Goal: Task Accomplishment & Management: Use online tool/utility

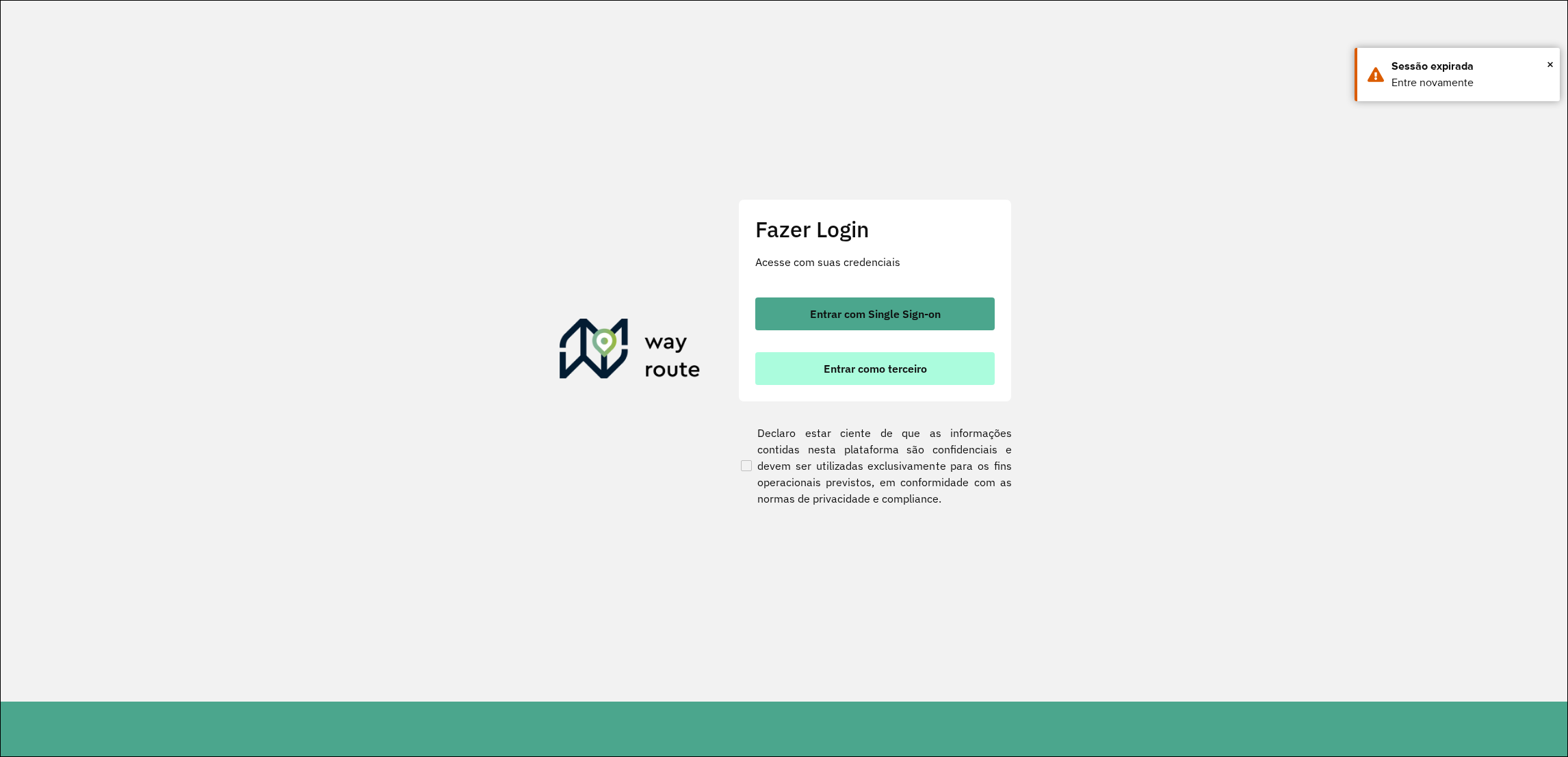
click at [843, 364] on span "Entrar como terceiro" at bounding box center [875, 369] width 103 height 11
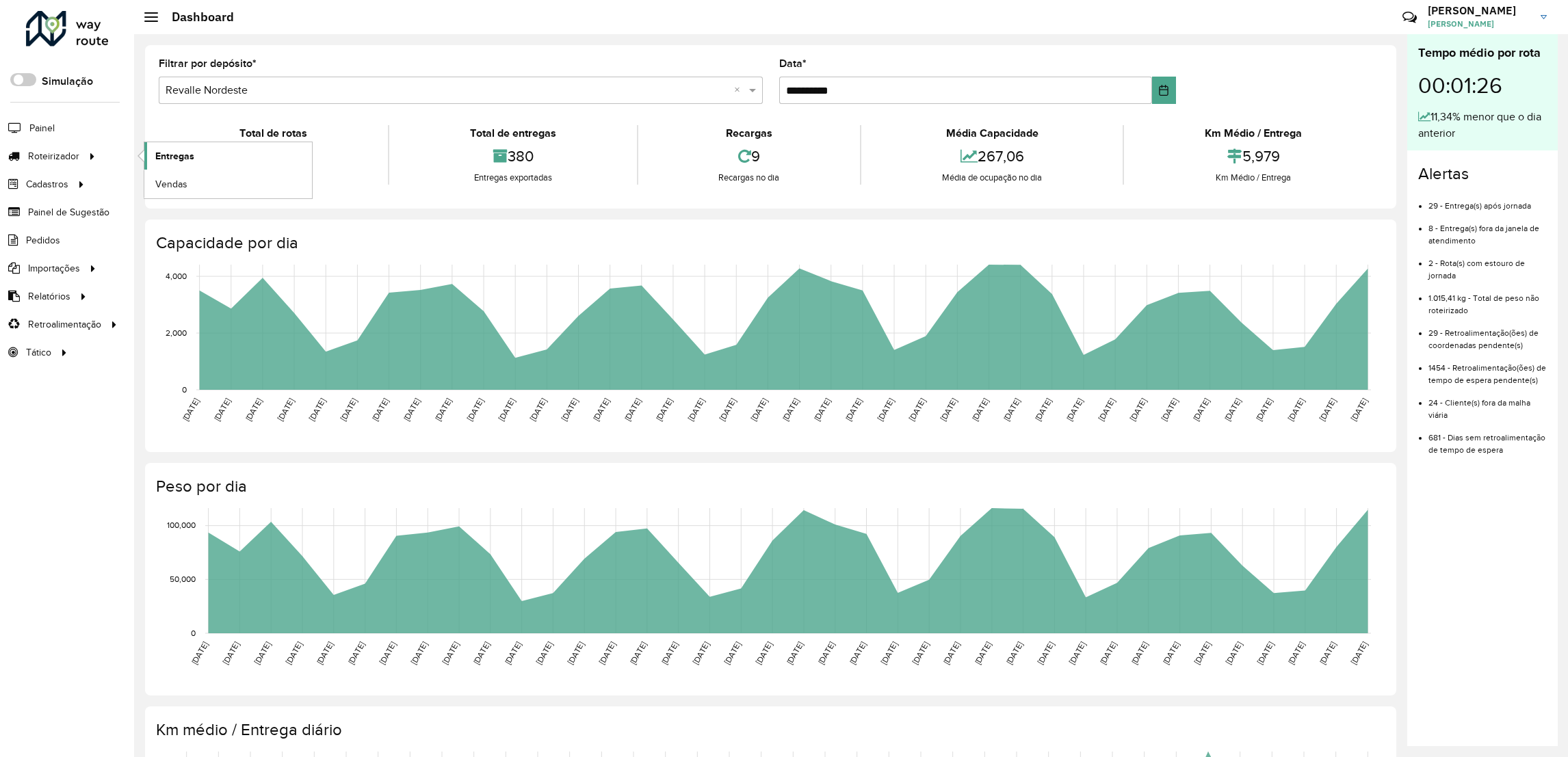
click at [174, 159] on span "Entregas" at bounding box center [175, 156] width 39 height 14
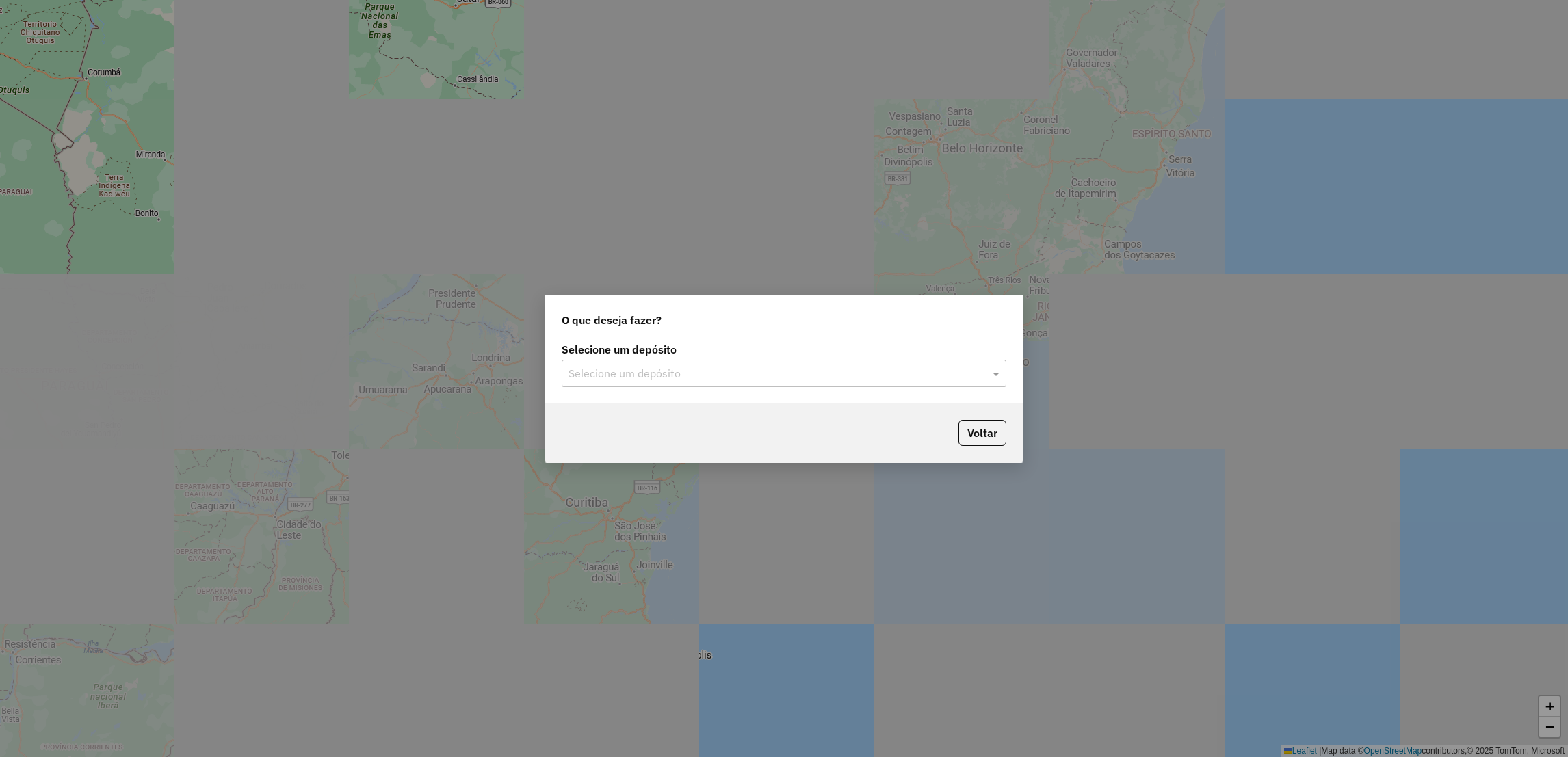
click at [667, 381] on input "text" at bounding box center [770, 374] width 404 height 16
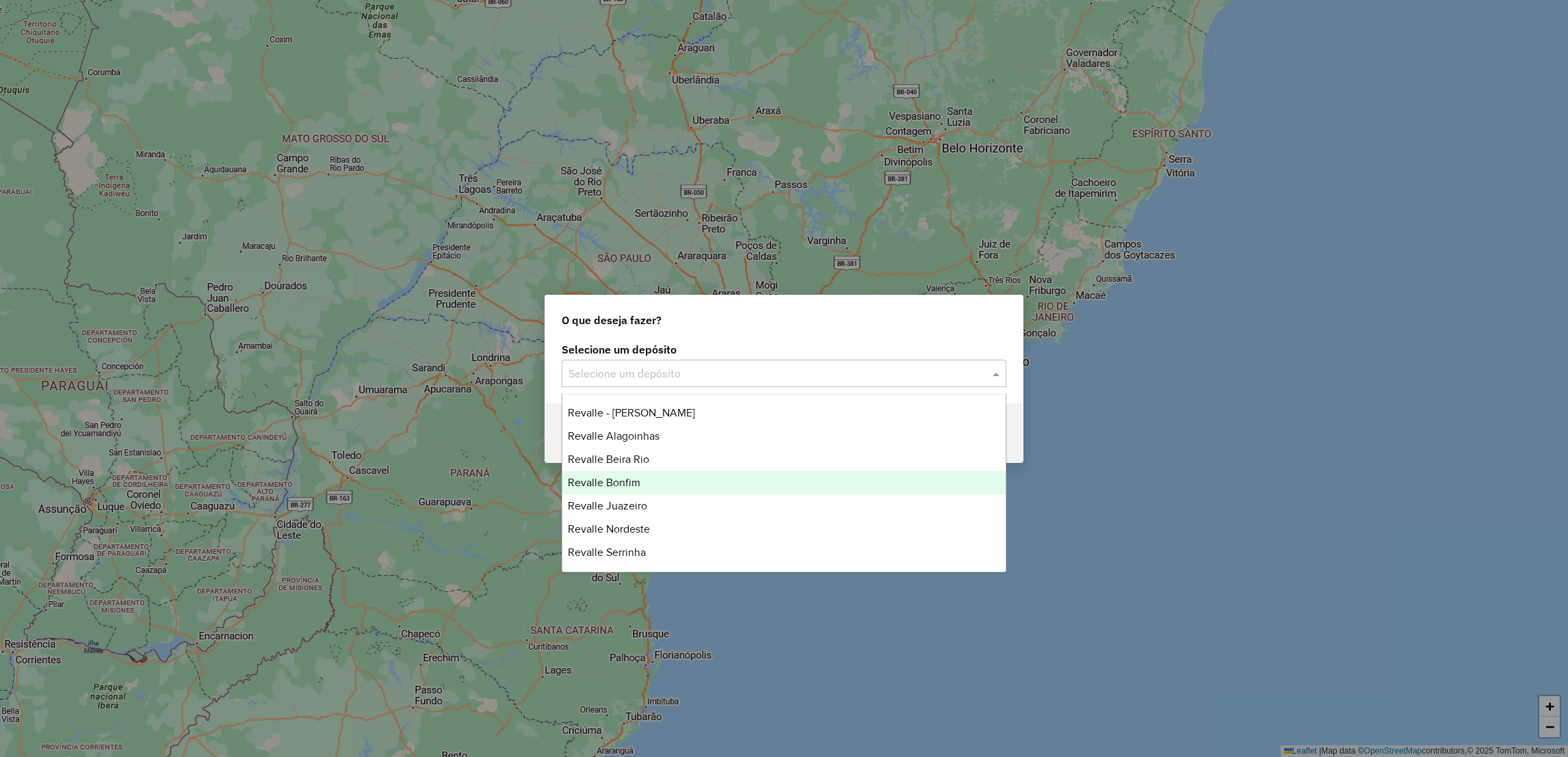
click at [625, 480] on span "Revalle Bonfim" at bounding box center [604, 482] width 72 height 12
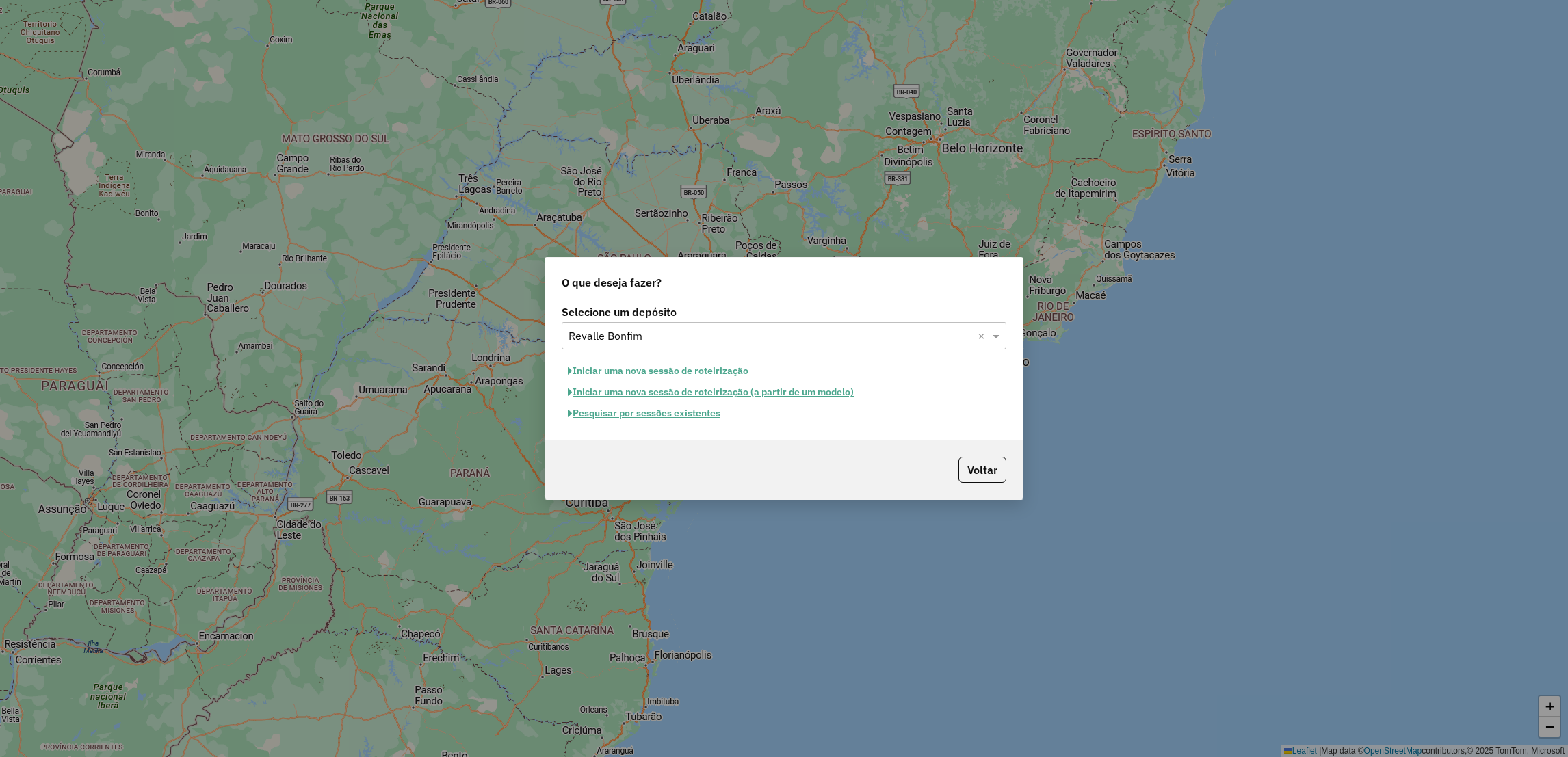
click at [676, 415] on button "Pesquisar por sessões existentes" at bounding box center [644, 413] width 165 height 21
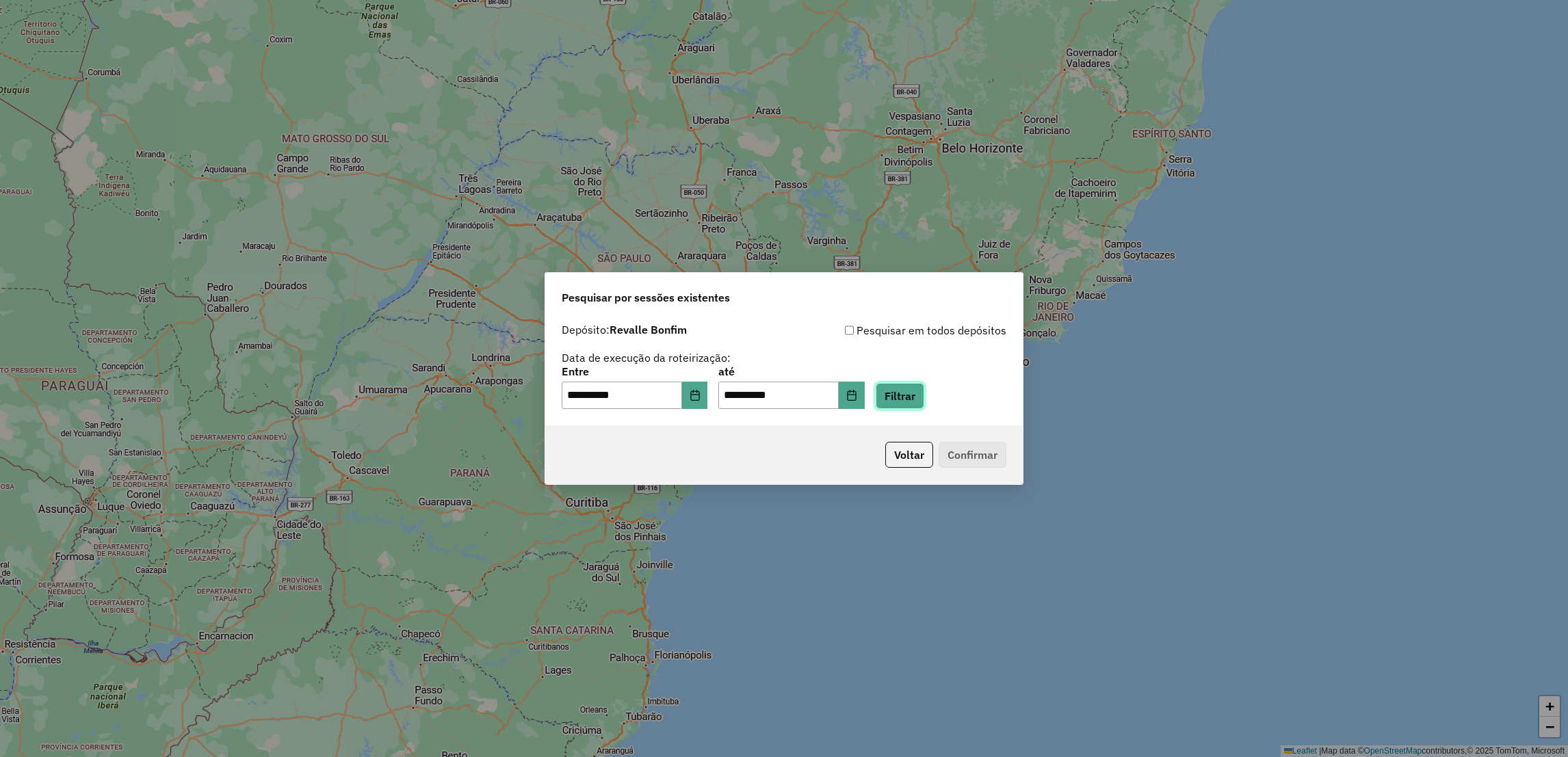
click at [922, 399] on button "Filtrar" at bounding box center [900, 396] width 48 height 26
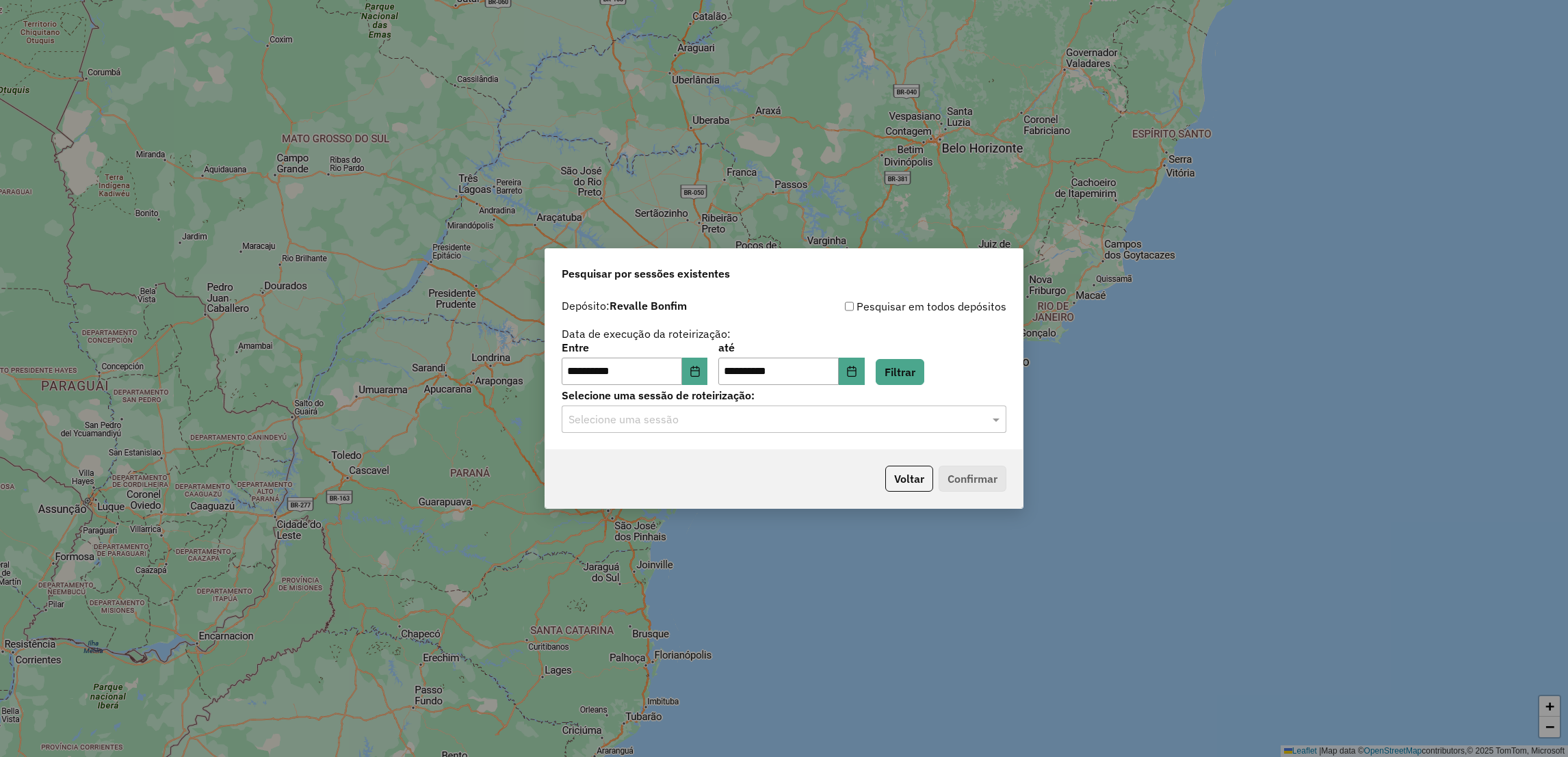
click at [842, 426] on input "text" at bounding box center [770, 420] width 404 height 16
click at [788, 460] on div "978855 - 13/08/2025 20:46" at bounding box center [784, 460] width 444 height 23
click at [958, 478] on button "Confirmar" at bounding box center [972, 478] width 68 height 26
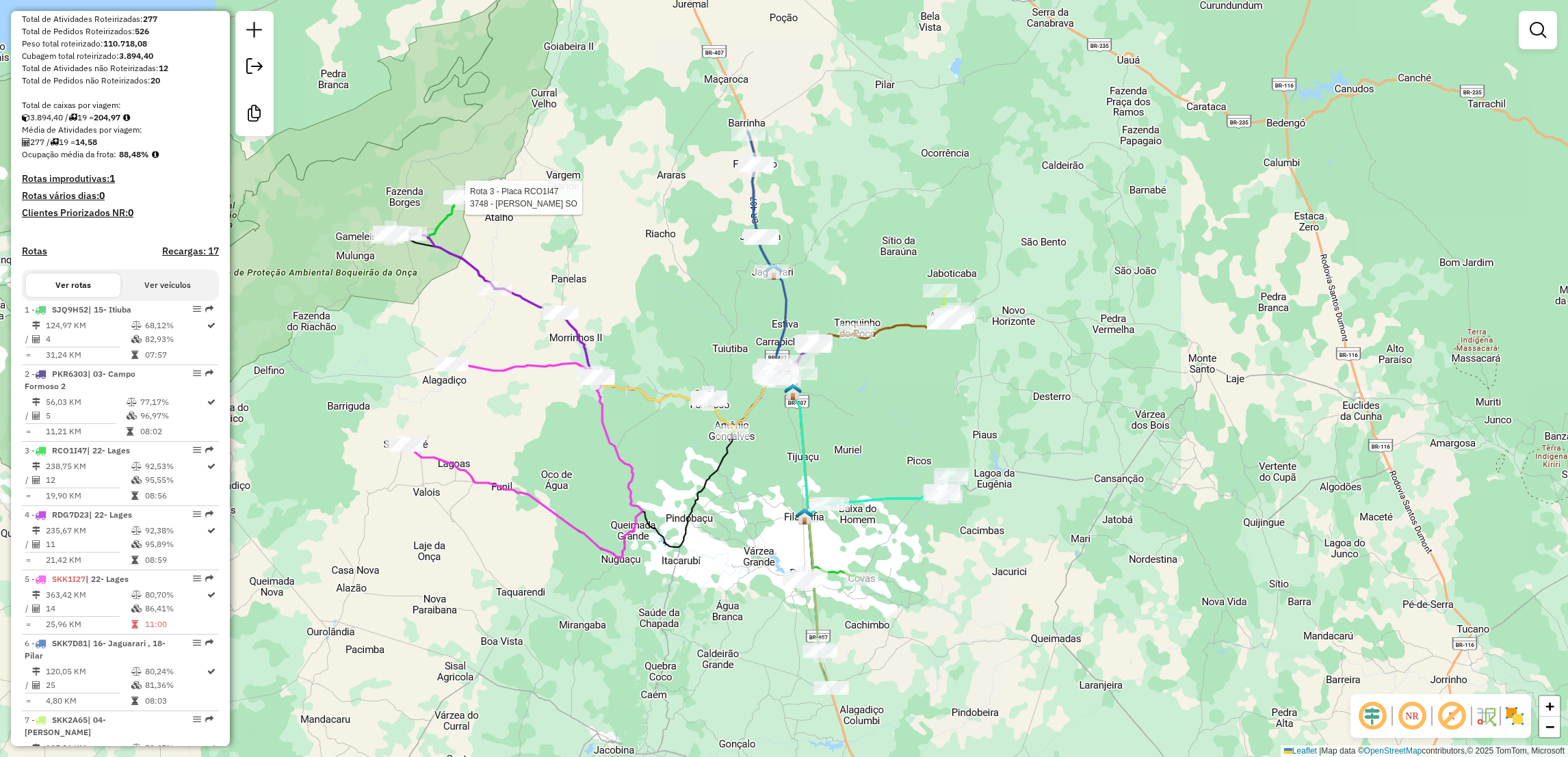
select select "**********"
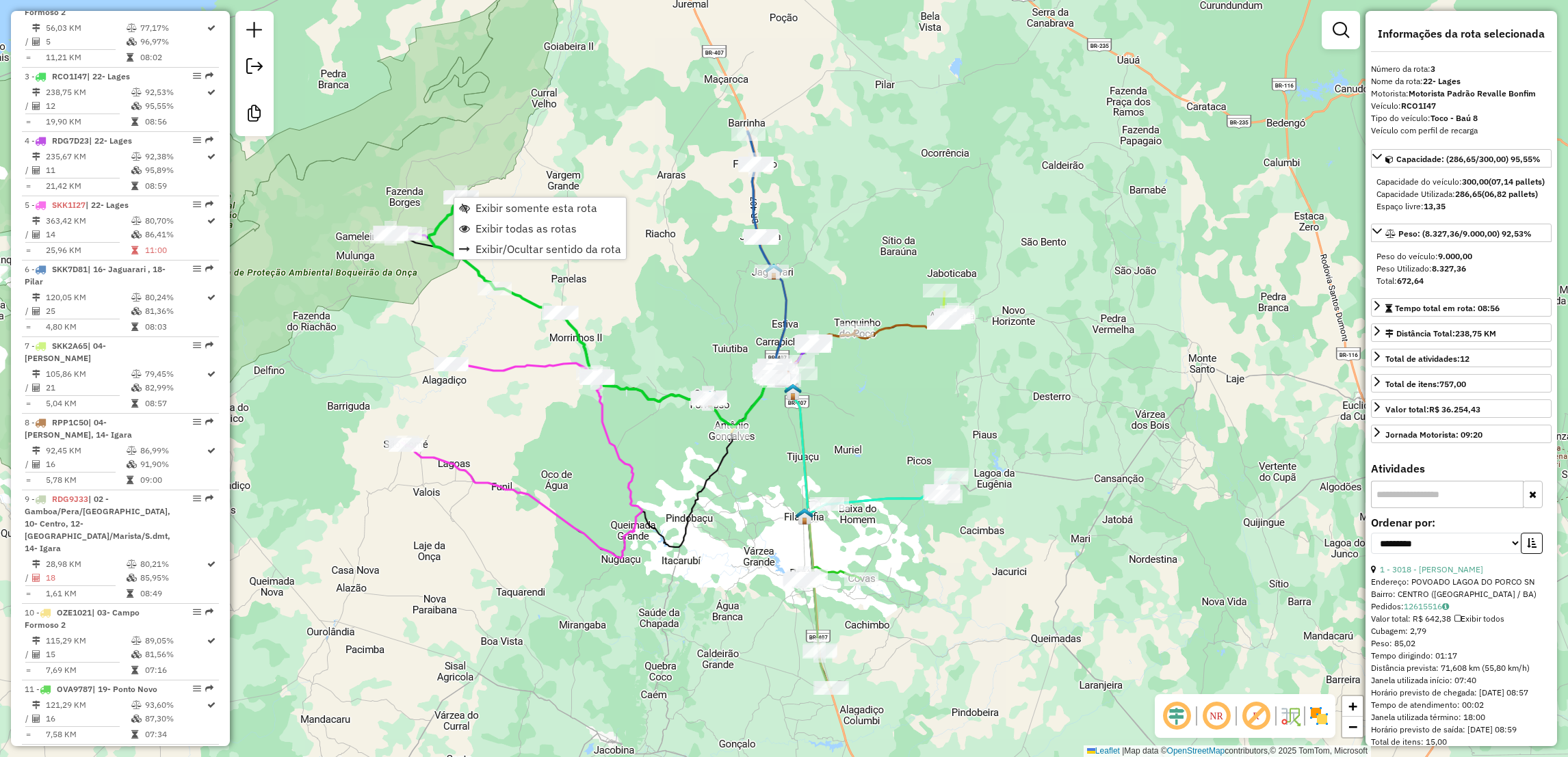
scroll to position [679, 0]
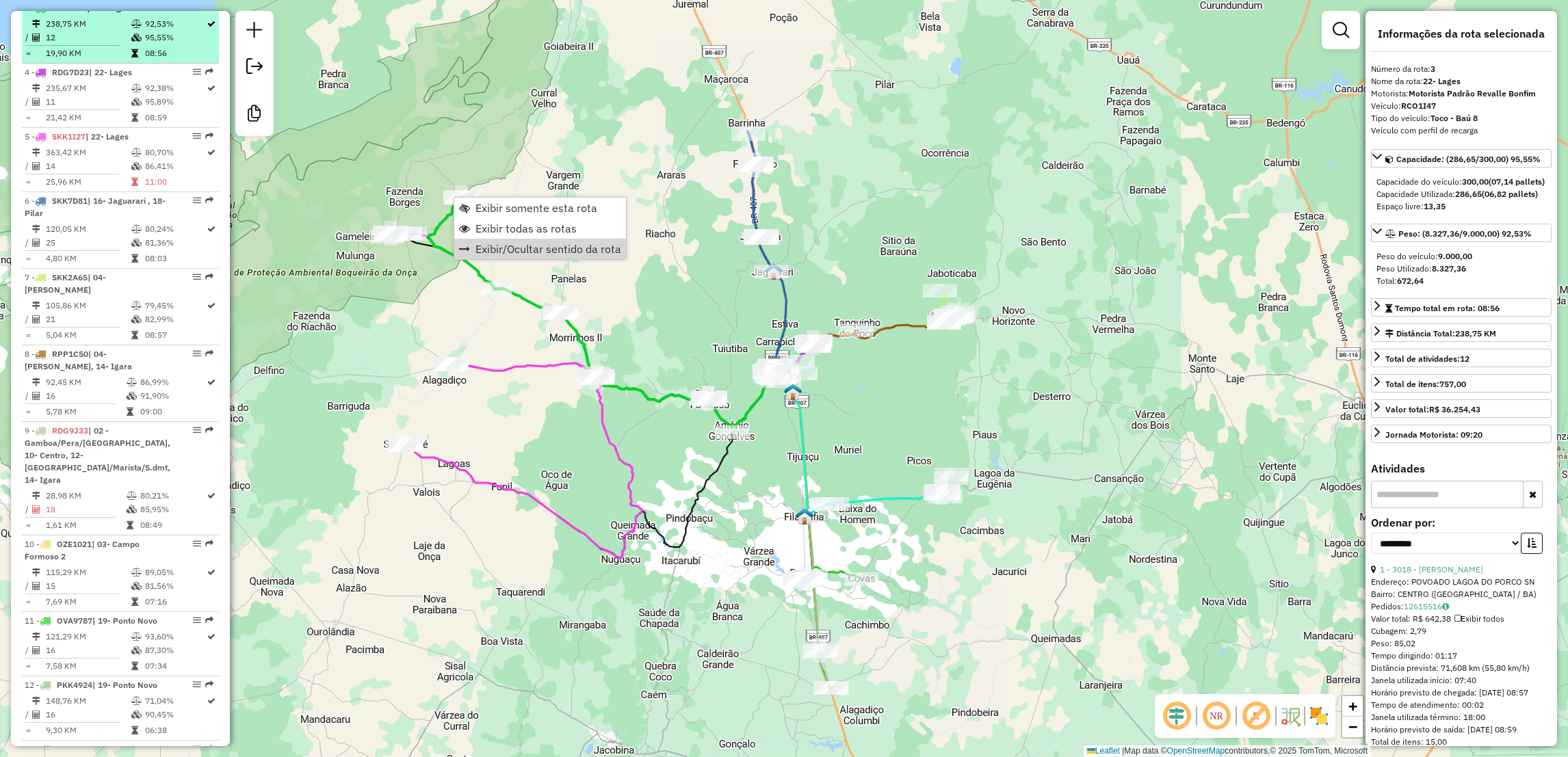
click at [193, 12] on em at bounding box center [197, 8] width 8 height 8
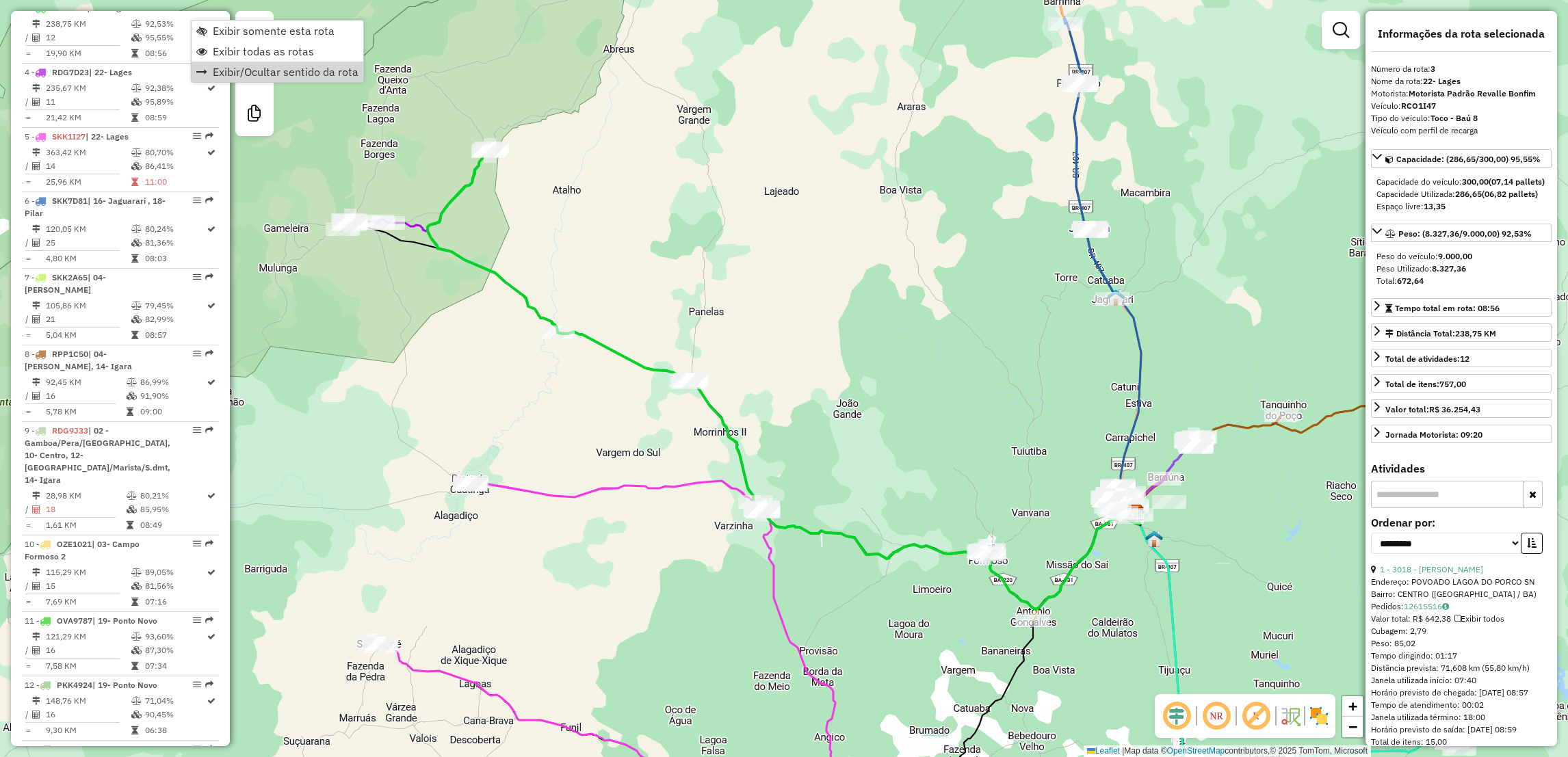
click at [559, 82] on div "Janela de atendimento Grade de atendimento Capacidade Transportadoras Veículos …" at bounding box center [784, 378] width 1568 height 757
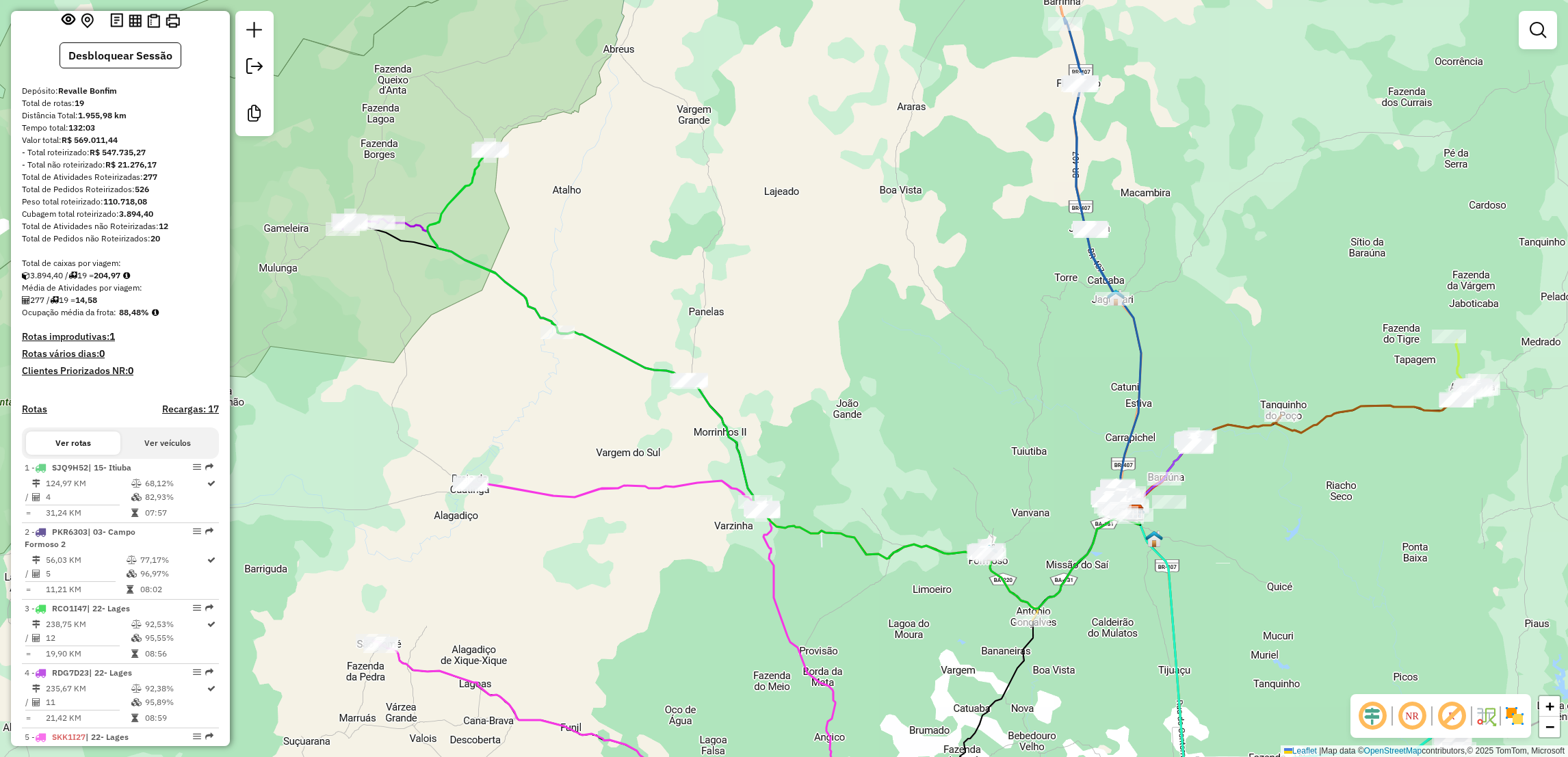
scroll to position [73, 0]
click at [112, 73] on button "Desbloquear Sessão" at bounding box center [121, 60] width 122 height 26
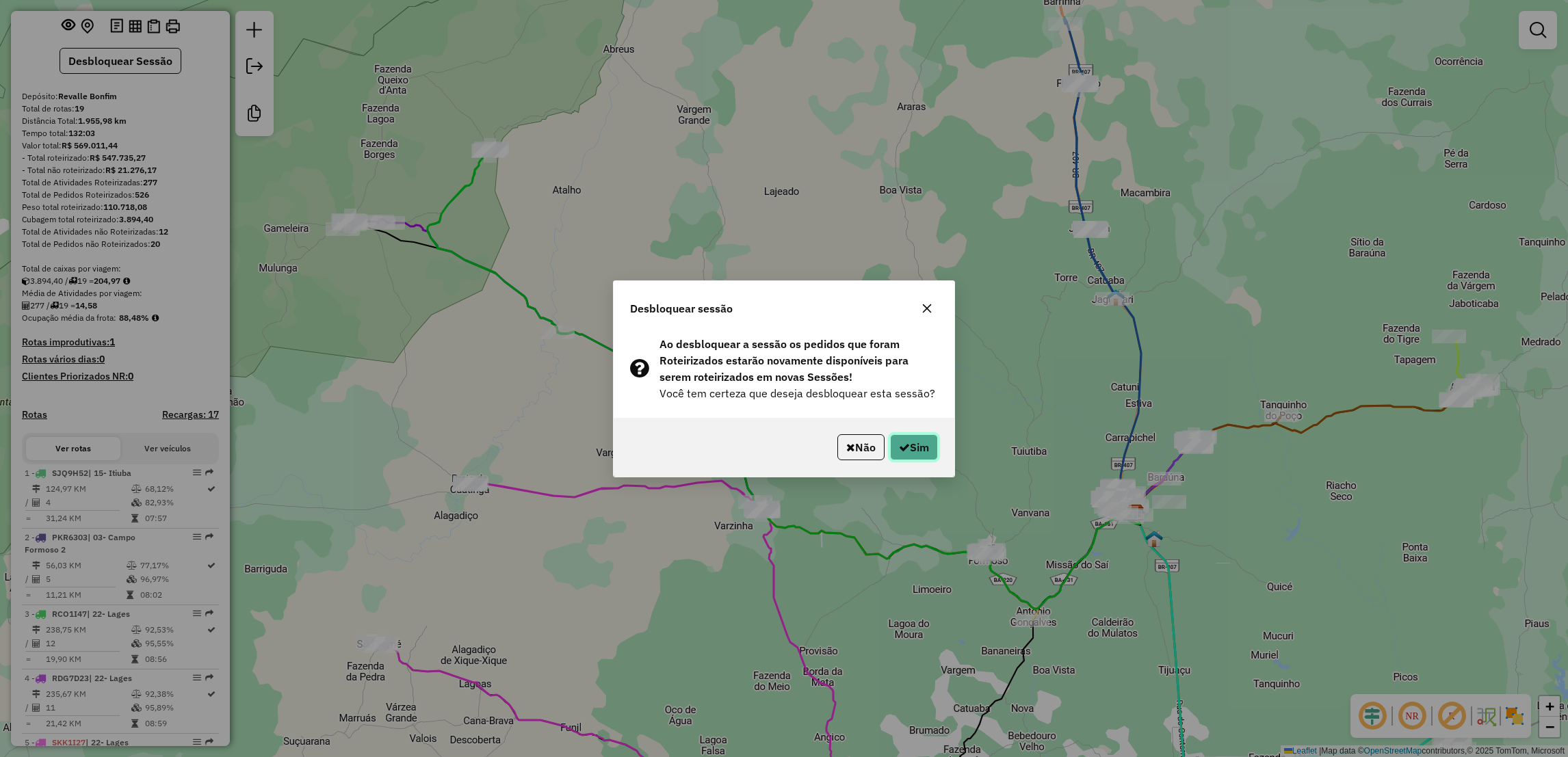
click at [909, 448] on button "Sim" at bounding box center [914, 447] width 48 height 26
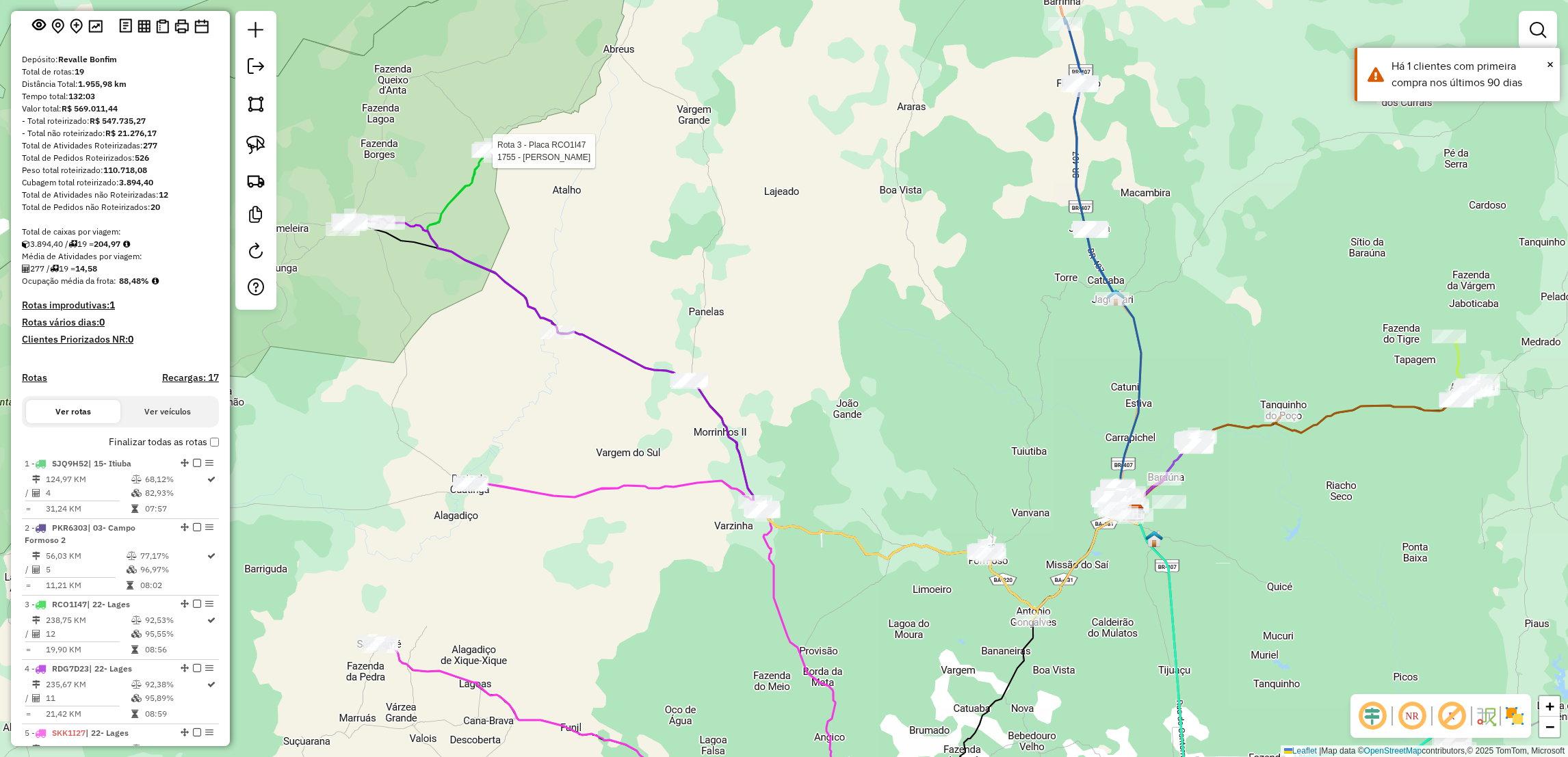
select select "**********"
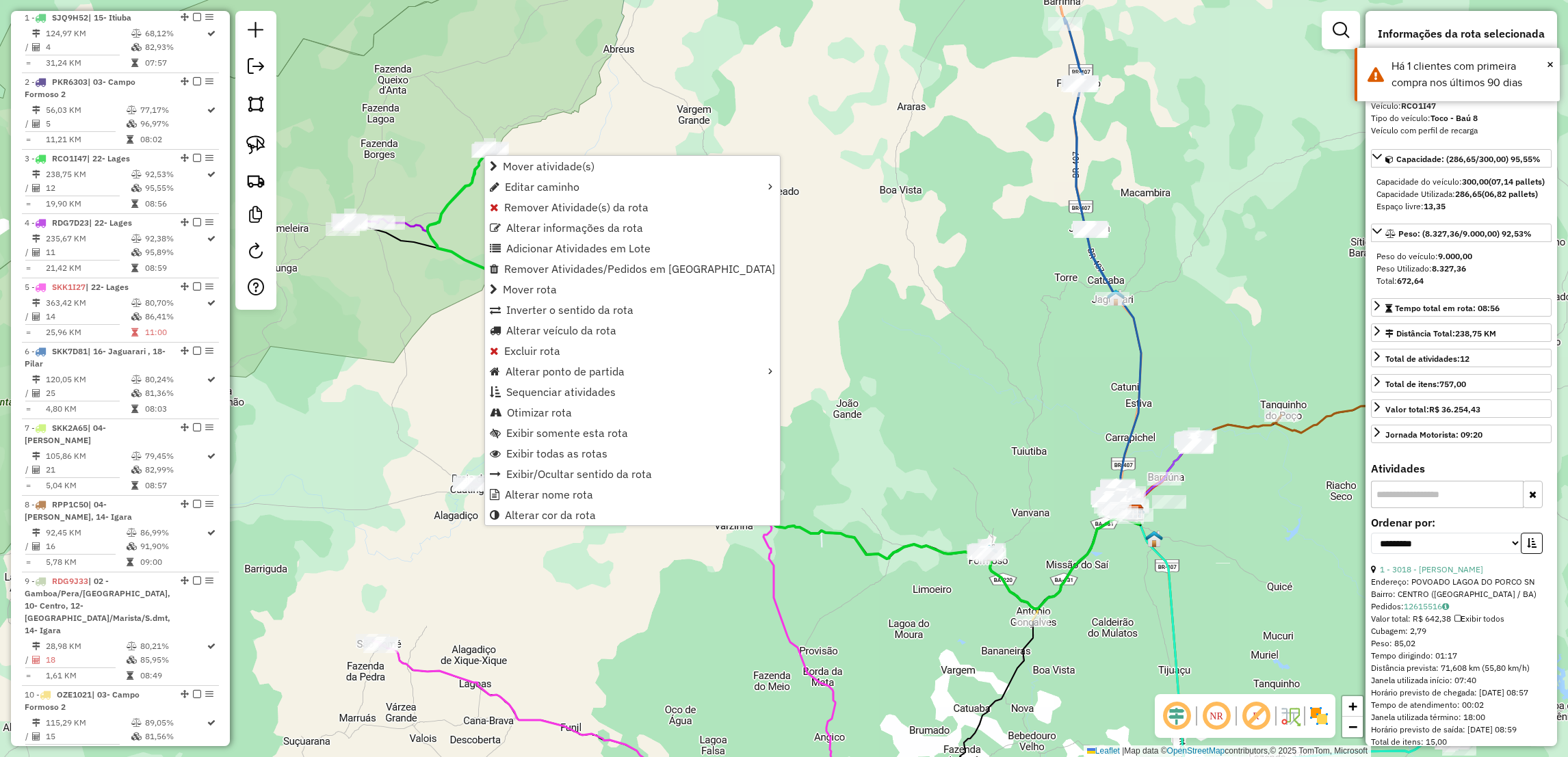
scroll to position [669, 0]
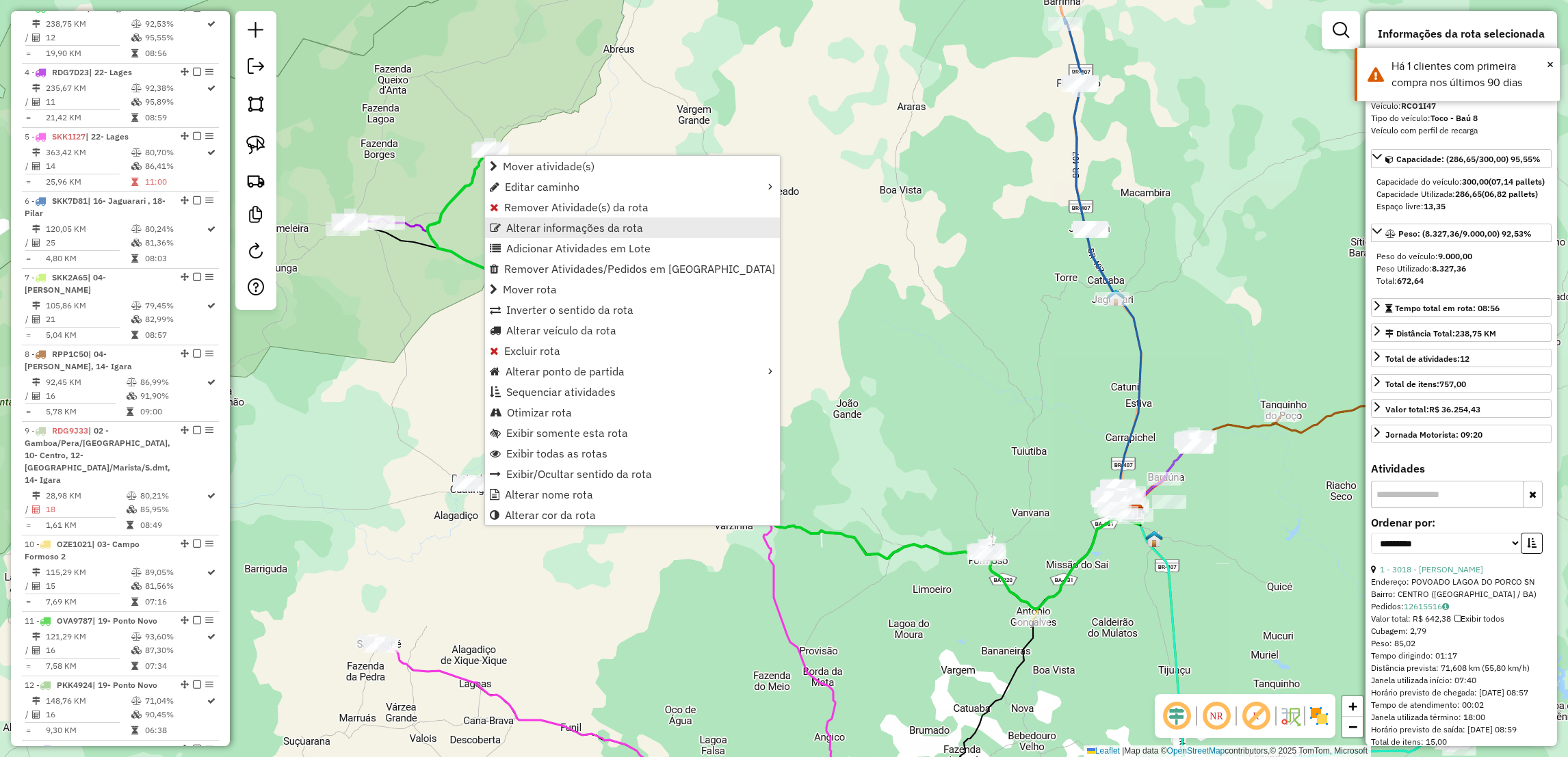
click at [557, 229] on span "Alterar informações da rota" at bounding box center [574, 228] width 137 height 11
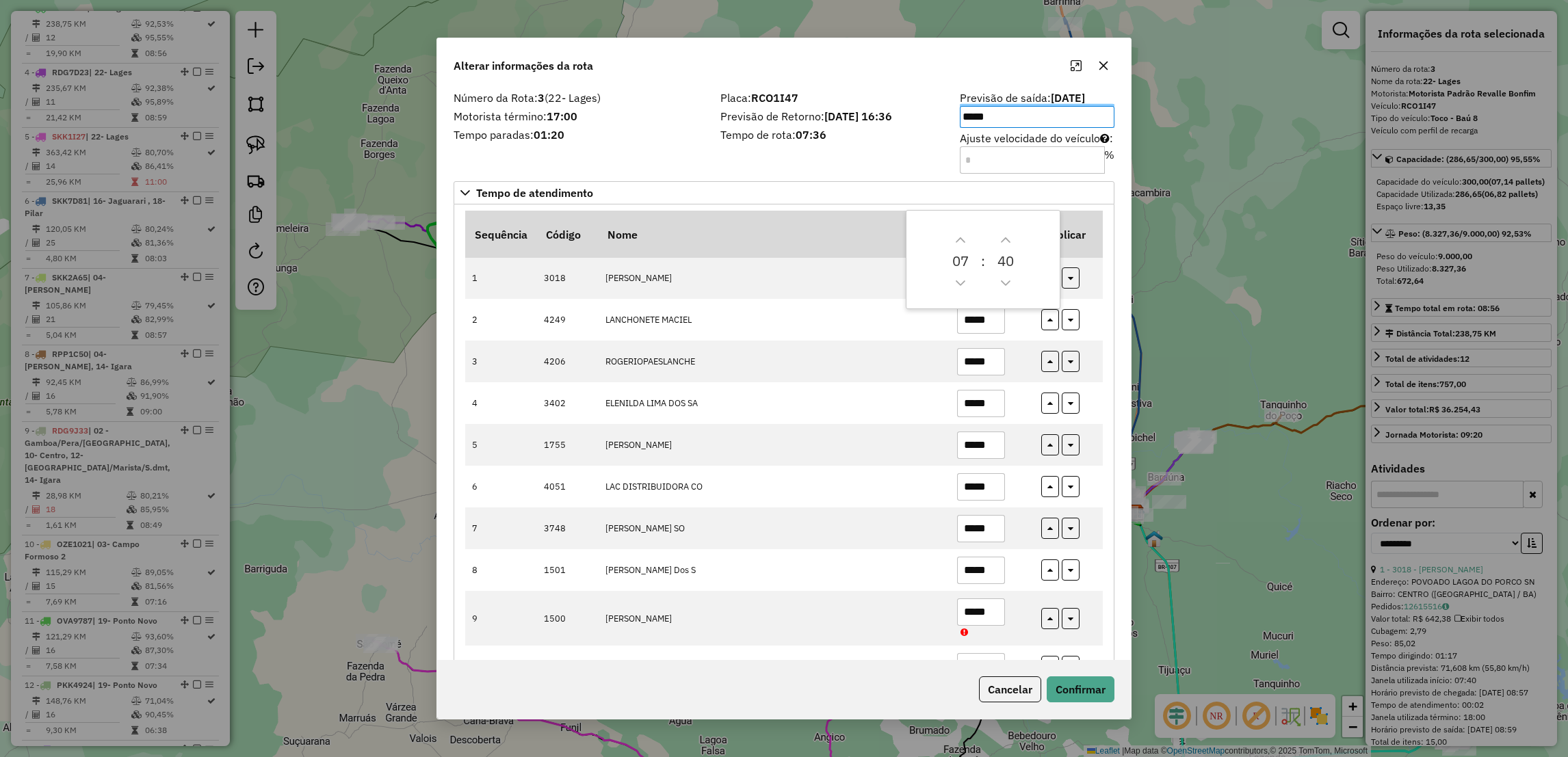
click at [881, 168] on div "Placa: RCO1I47 Previsão de Retorno: 13/08/2025 16:36 Tempo de rota: 07:36" at bounding box center [832, 132] width 239 height 77
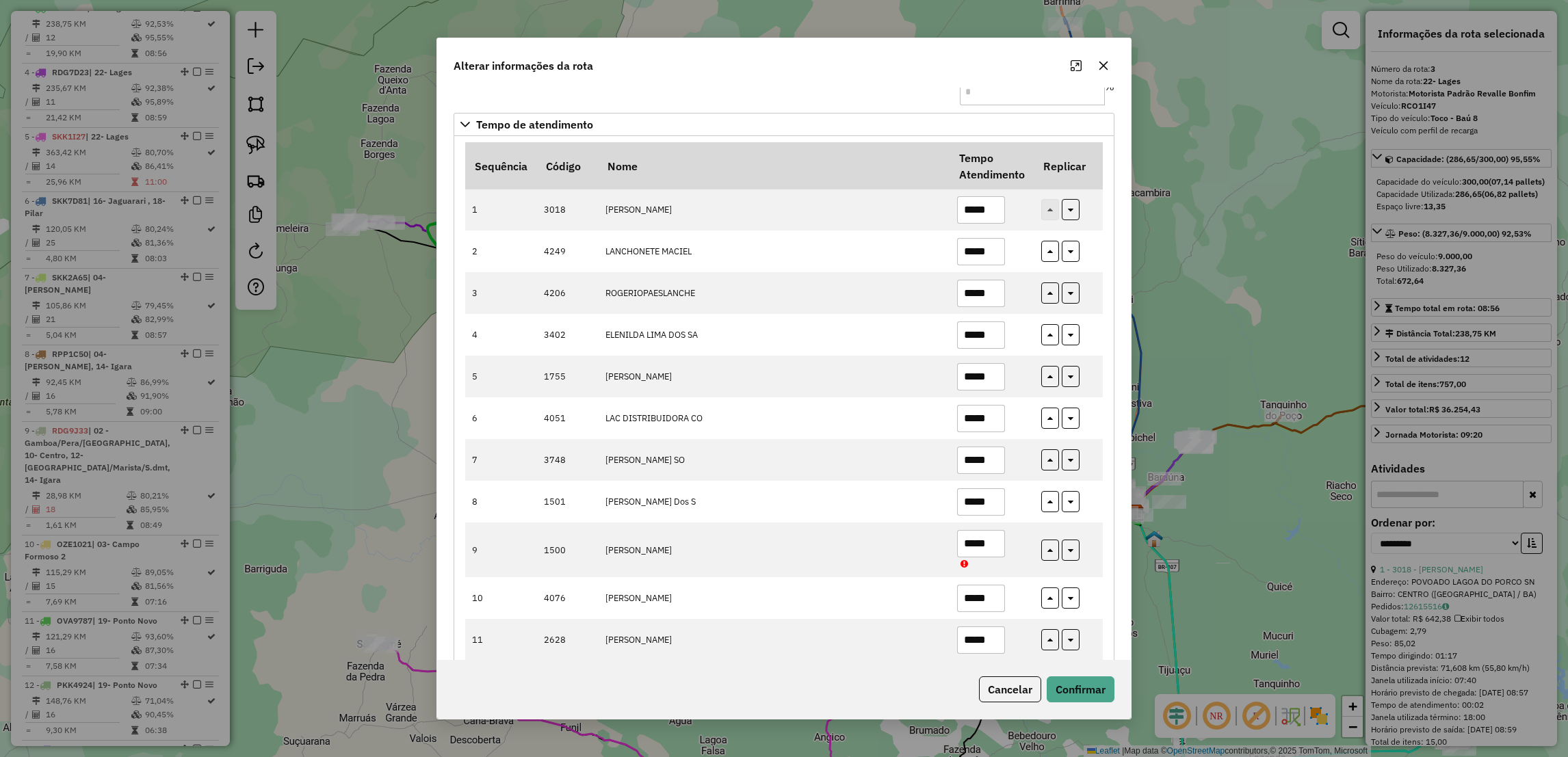
scroll to position [72, 0]
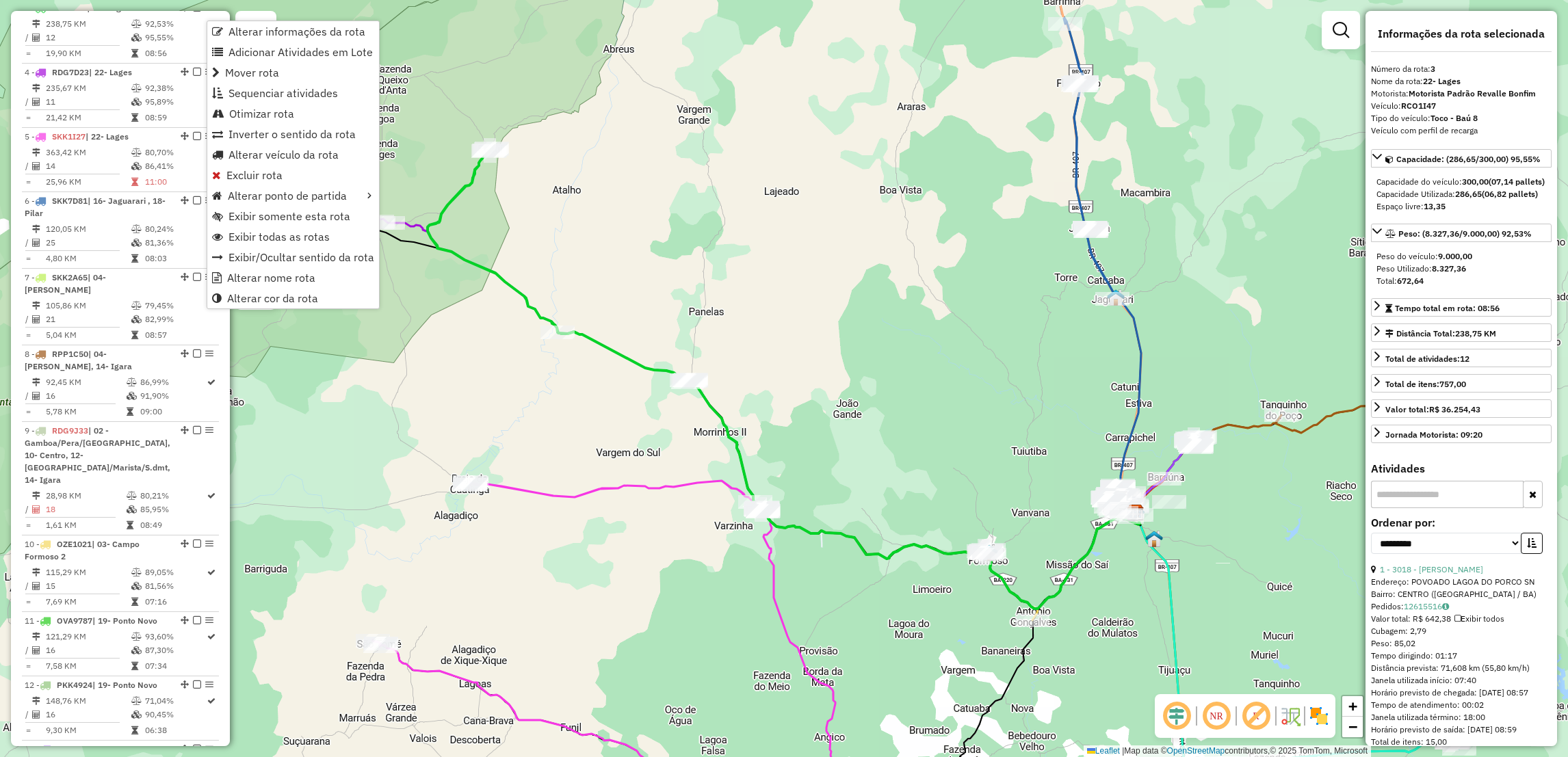
click at [504, 389] on div "Janela de atendimento Grade de atendimento Capacidade Transportadoras Veículos …" at bounding box center [784, 378] width 1568 height 757
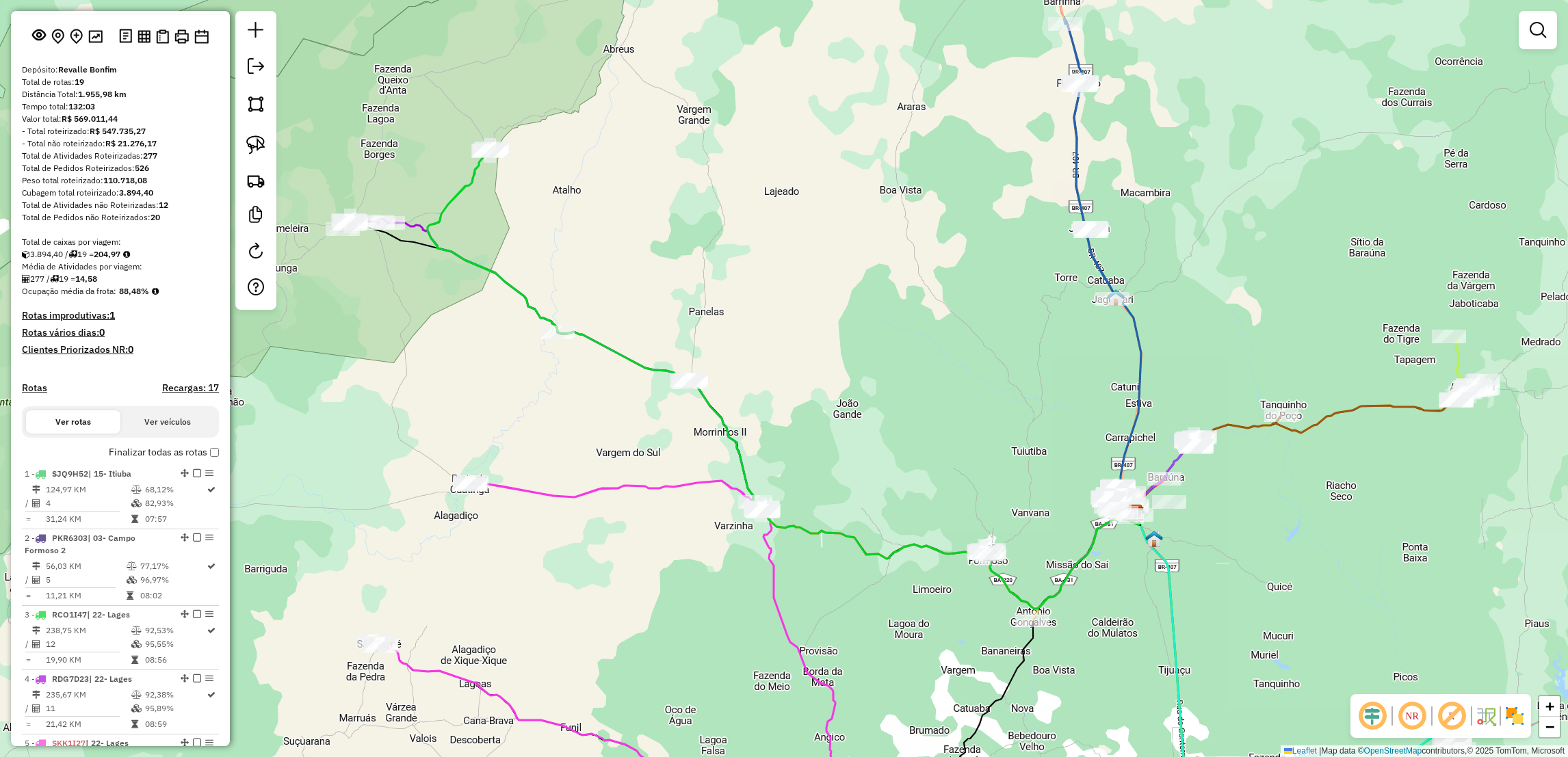
scroll to position [0, 0]
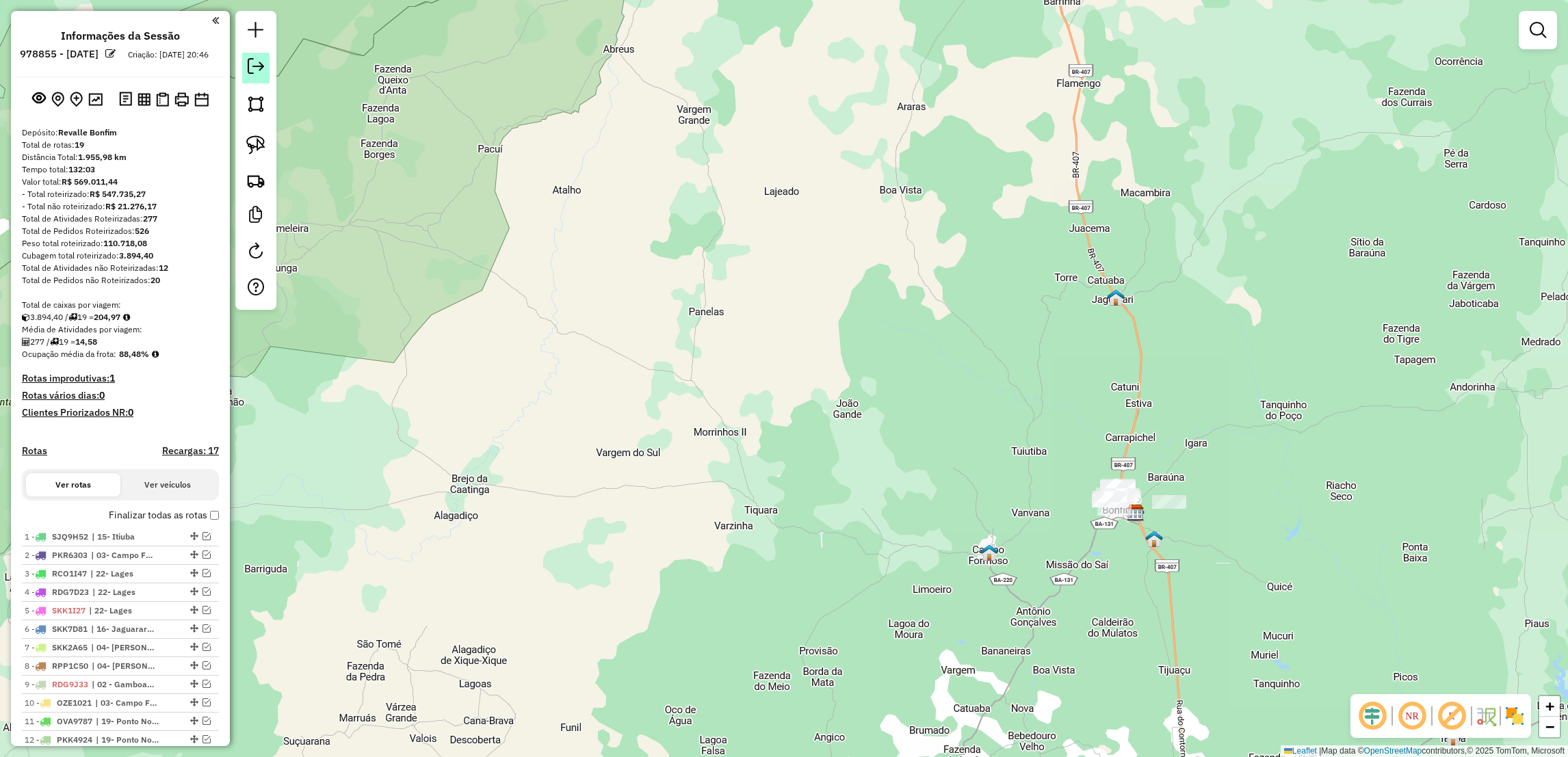
click at [253, 68] on em at bounding box center [255, 66] width 16 height 16
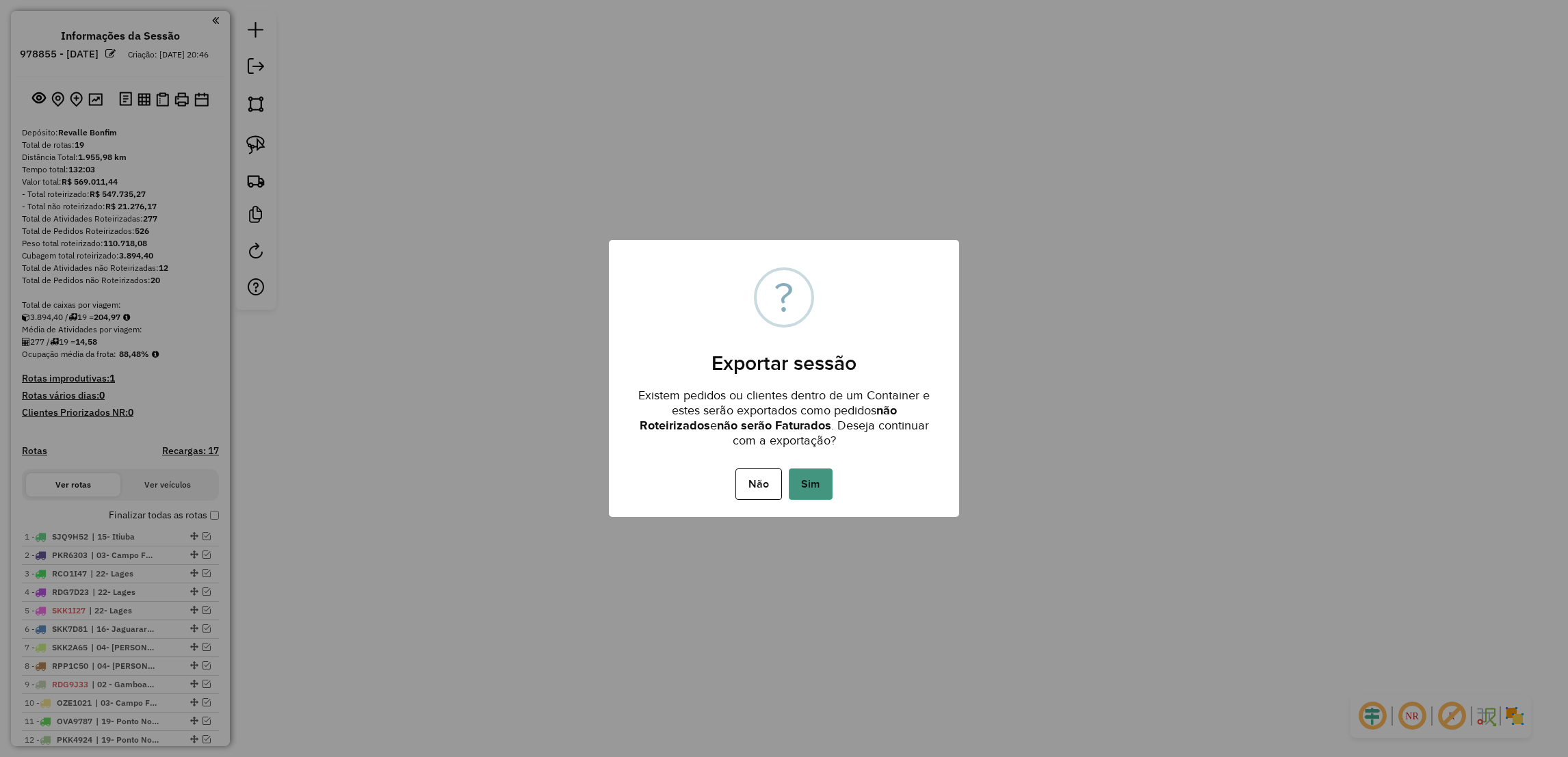
click at [811, 481] on button "Sim" at bounding box center [811, 484] width 44 height 32
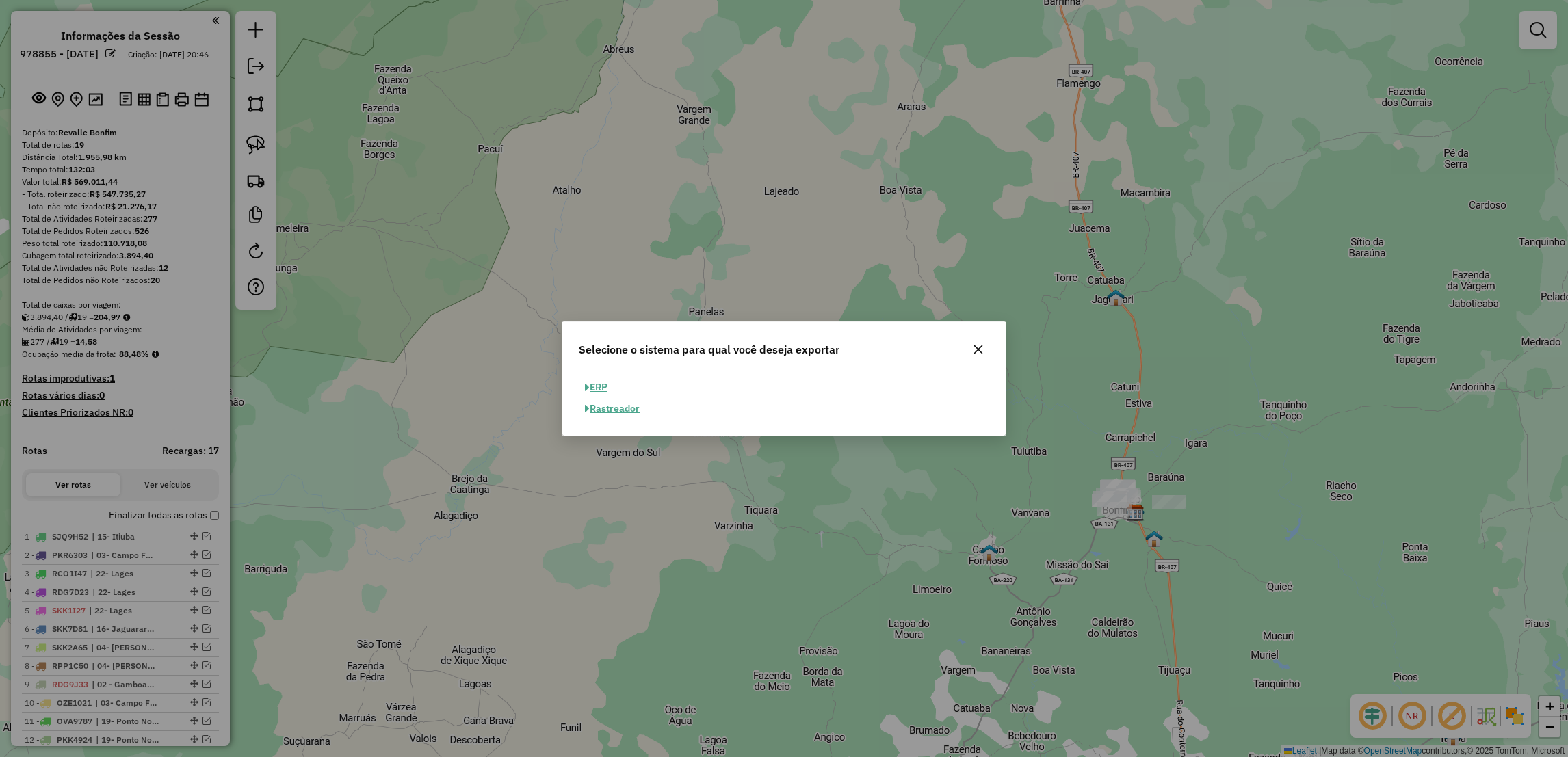
click at [598, 387] on button "ERP" at bounding box center [597, 387] width 35 height 21
select select "**"
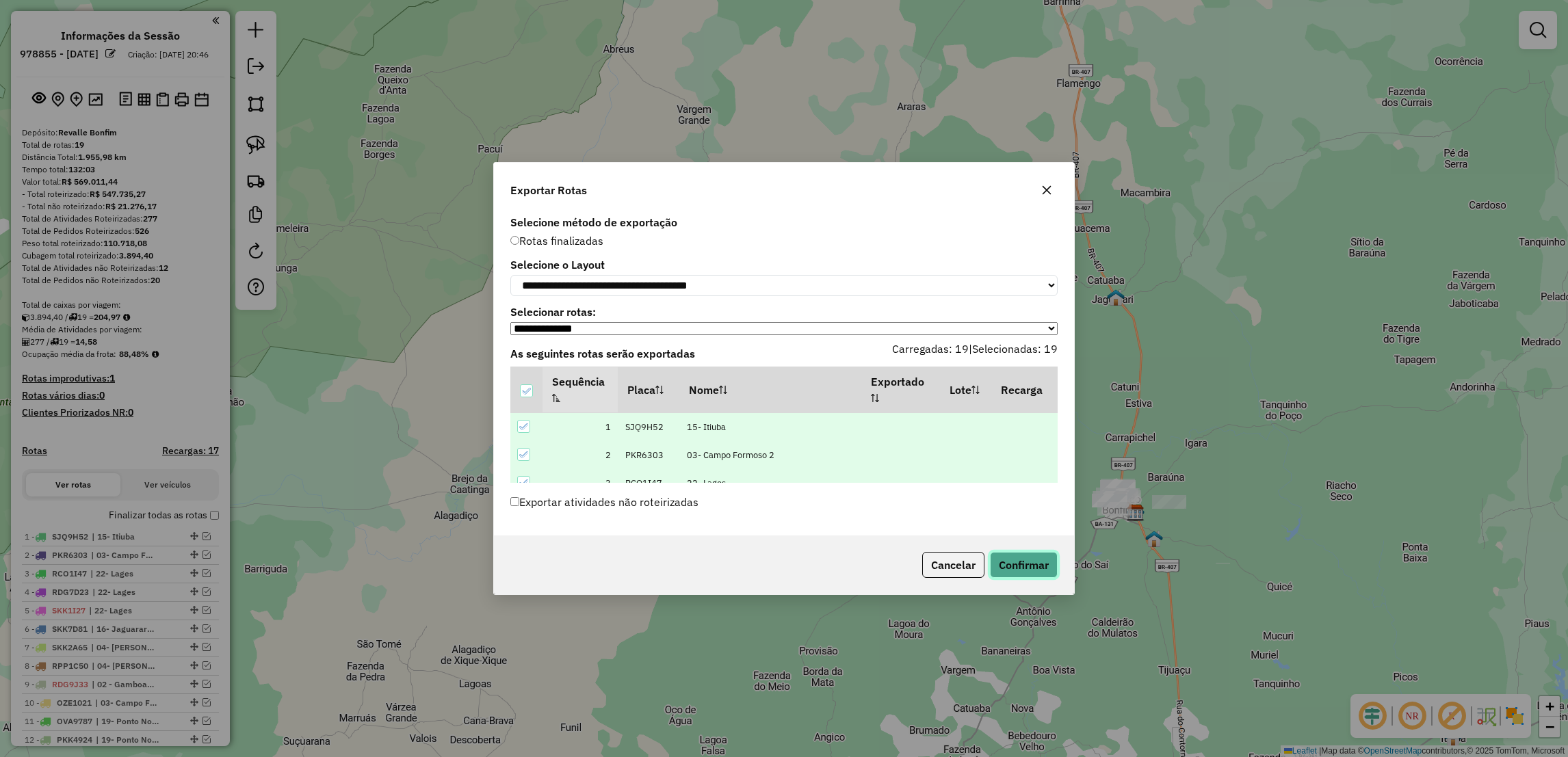
click at [1042, 565] on button "Confirmar" at bounding box center [1024, 565] width 68 height 26
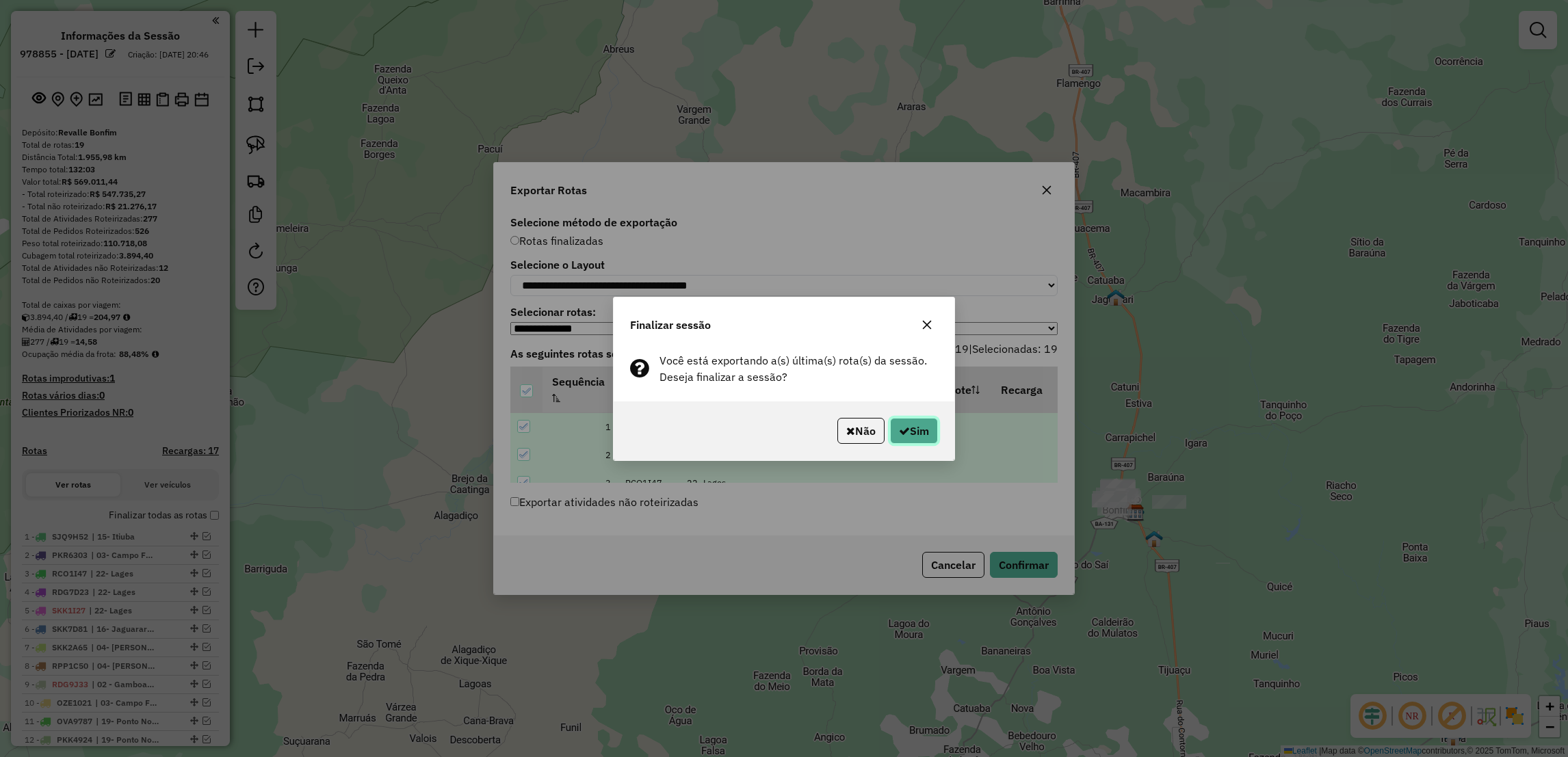
click at [901, 425] on icon "button" at bounding box center [905, 431] width 11 height 11
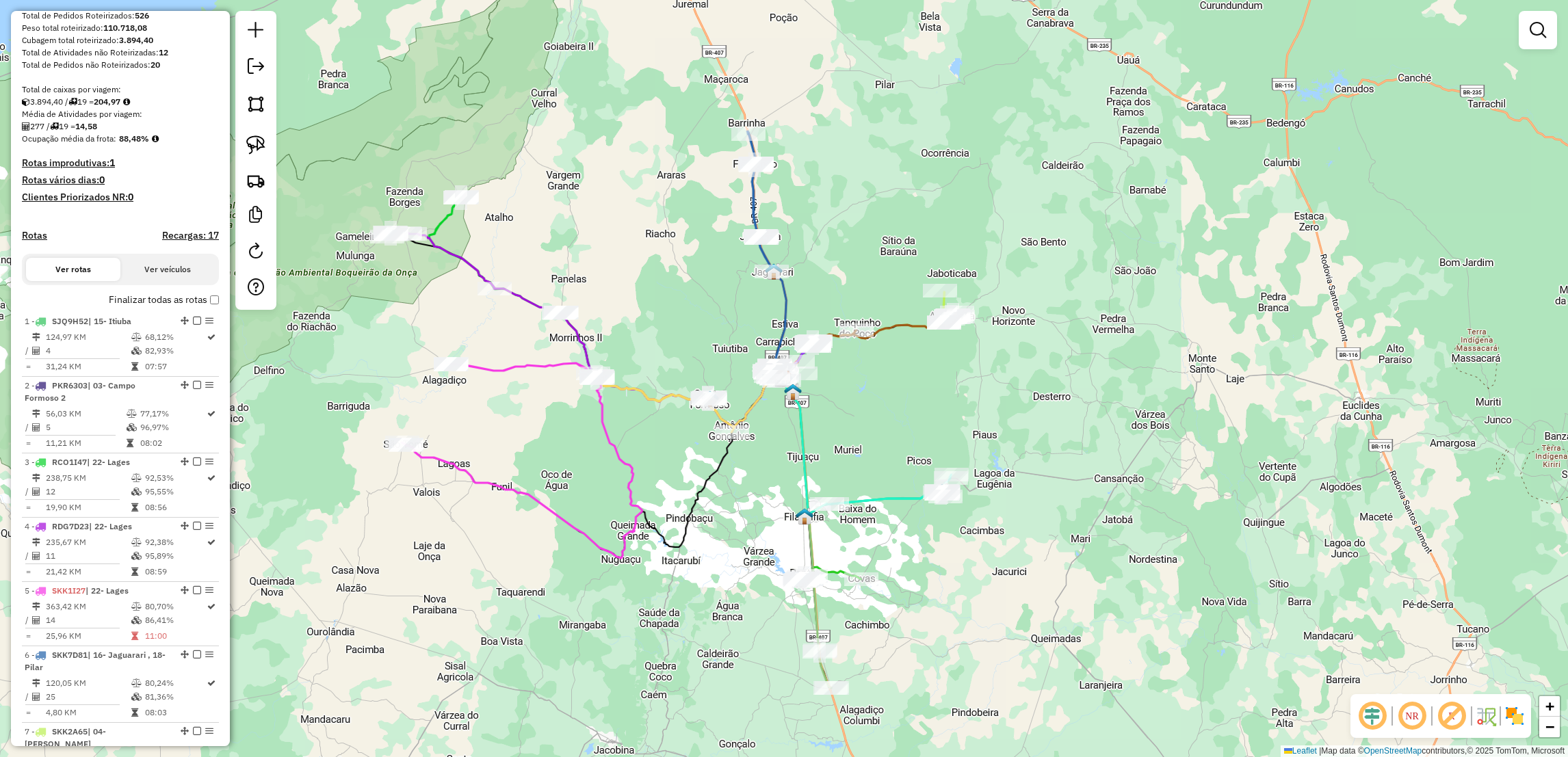
scroll to position [239, 0]
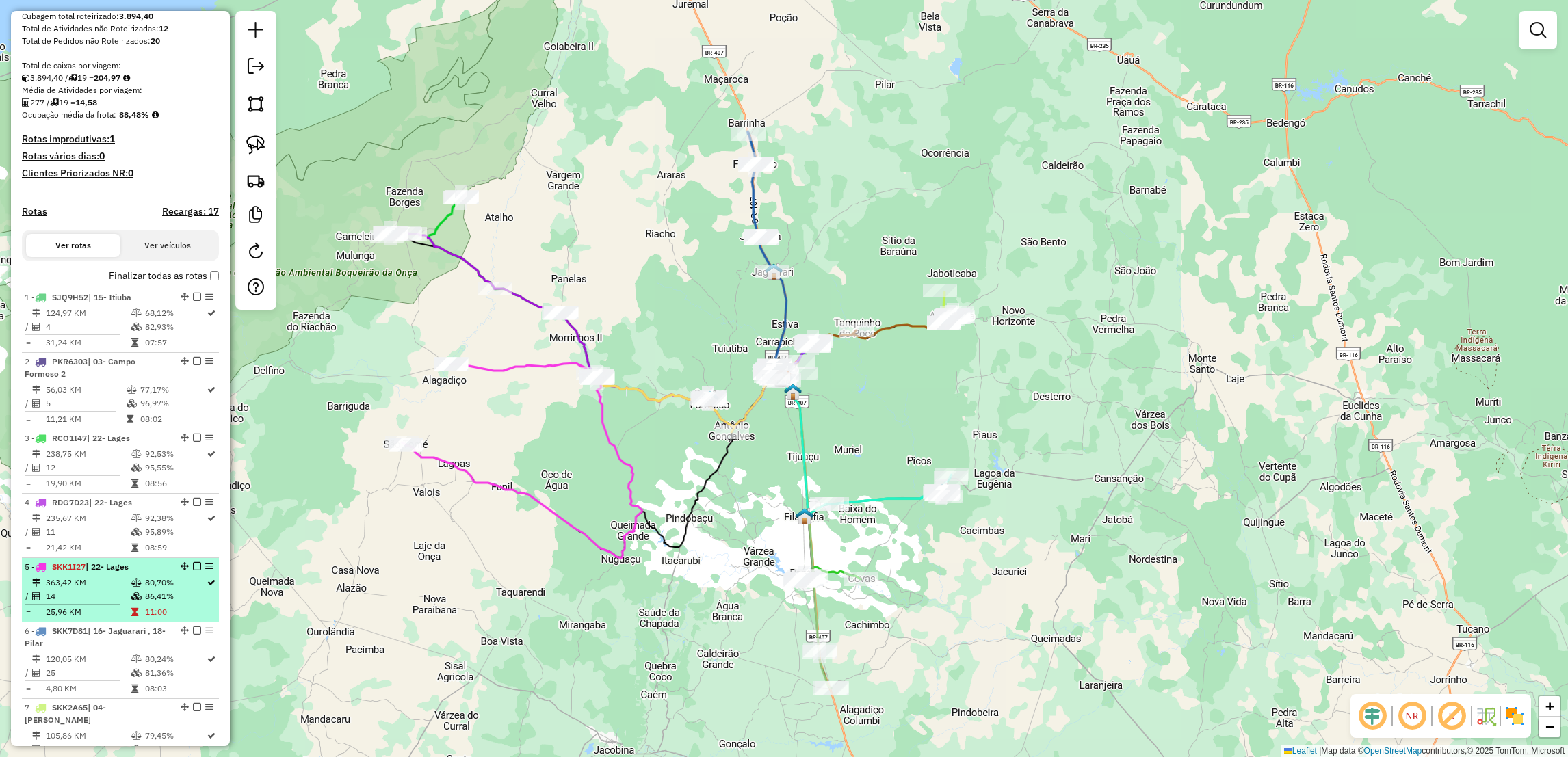
select select "**********"
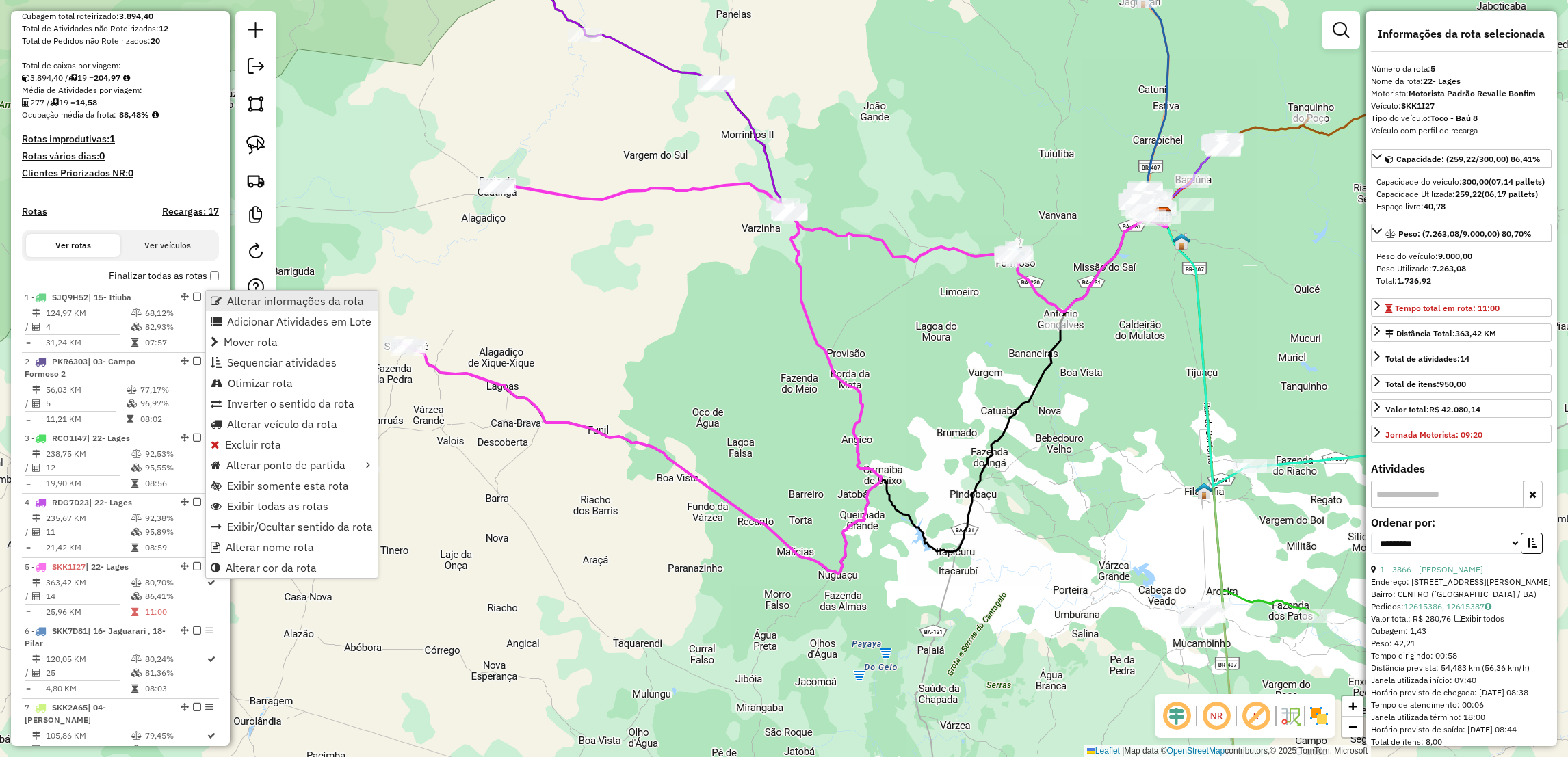
click at [290, 300] on span "Alterar informações da rota" at bounding box center [295, 301] width 137 height 11
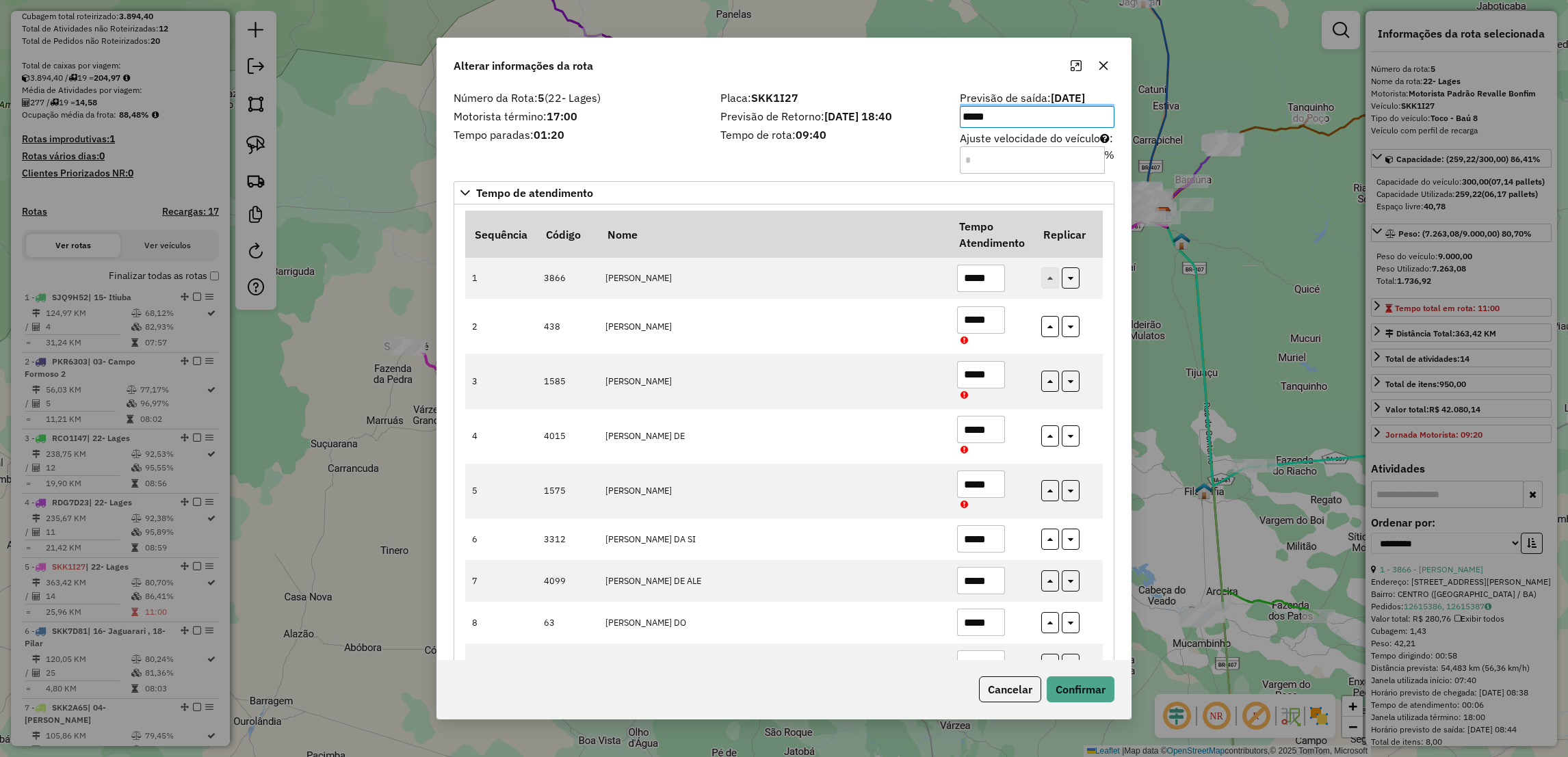
click at [894, 154] on div "Placa: SKK1I27 Previsão de Retorno: [DATE] 18:40 Tempo de rota: 09:40" at bounding box center [832, 132] width 239 height 77
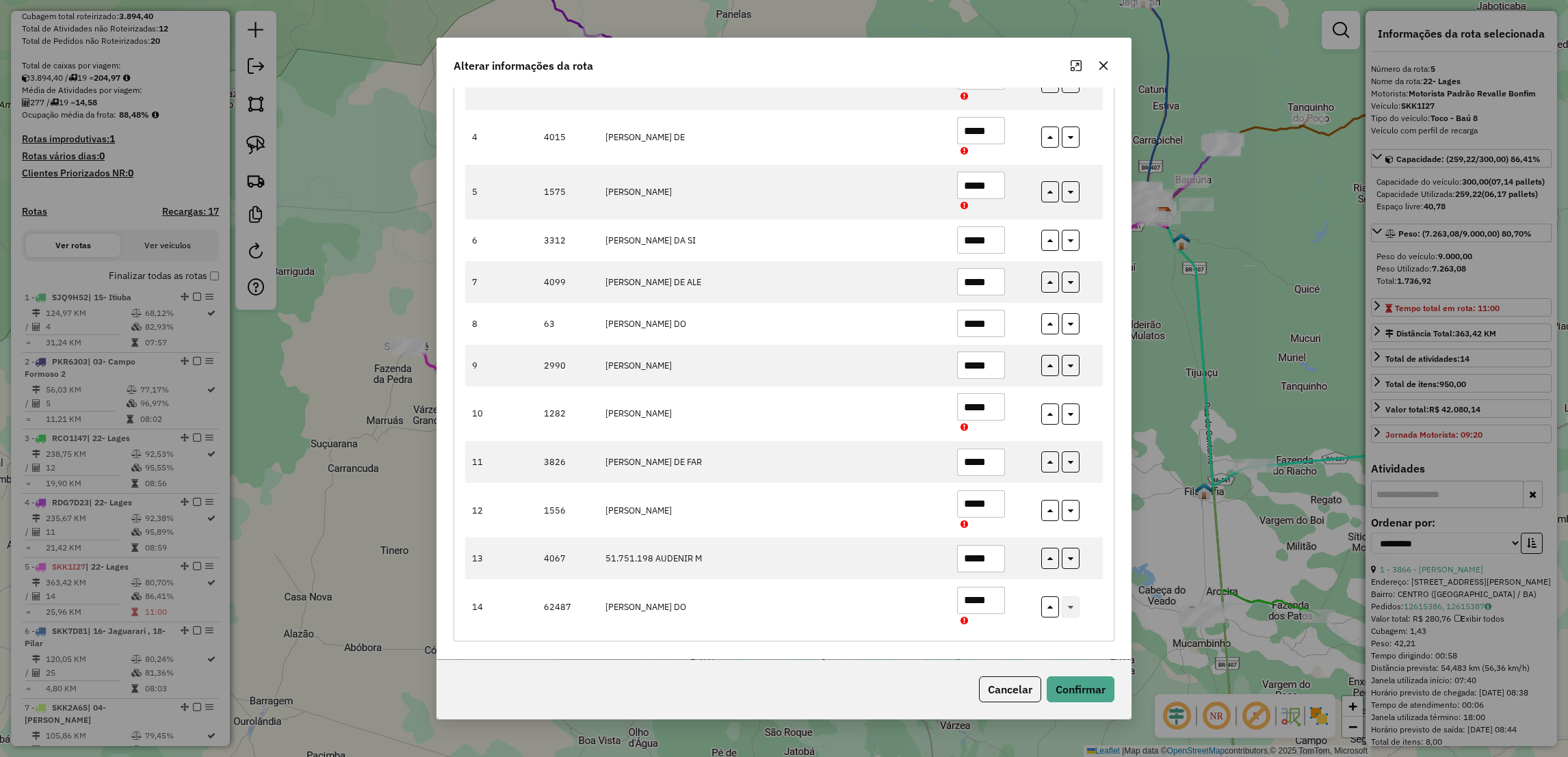
scroll to position [301, 0]
click at [1023, 692] on button "Cancelar" at bounding box center [1010, 689] width 62 height 26
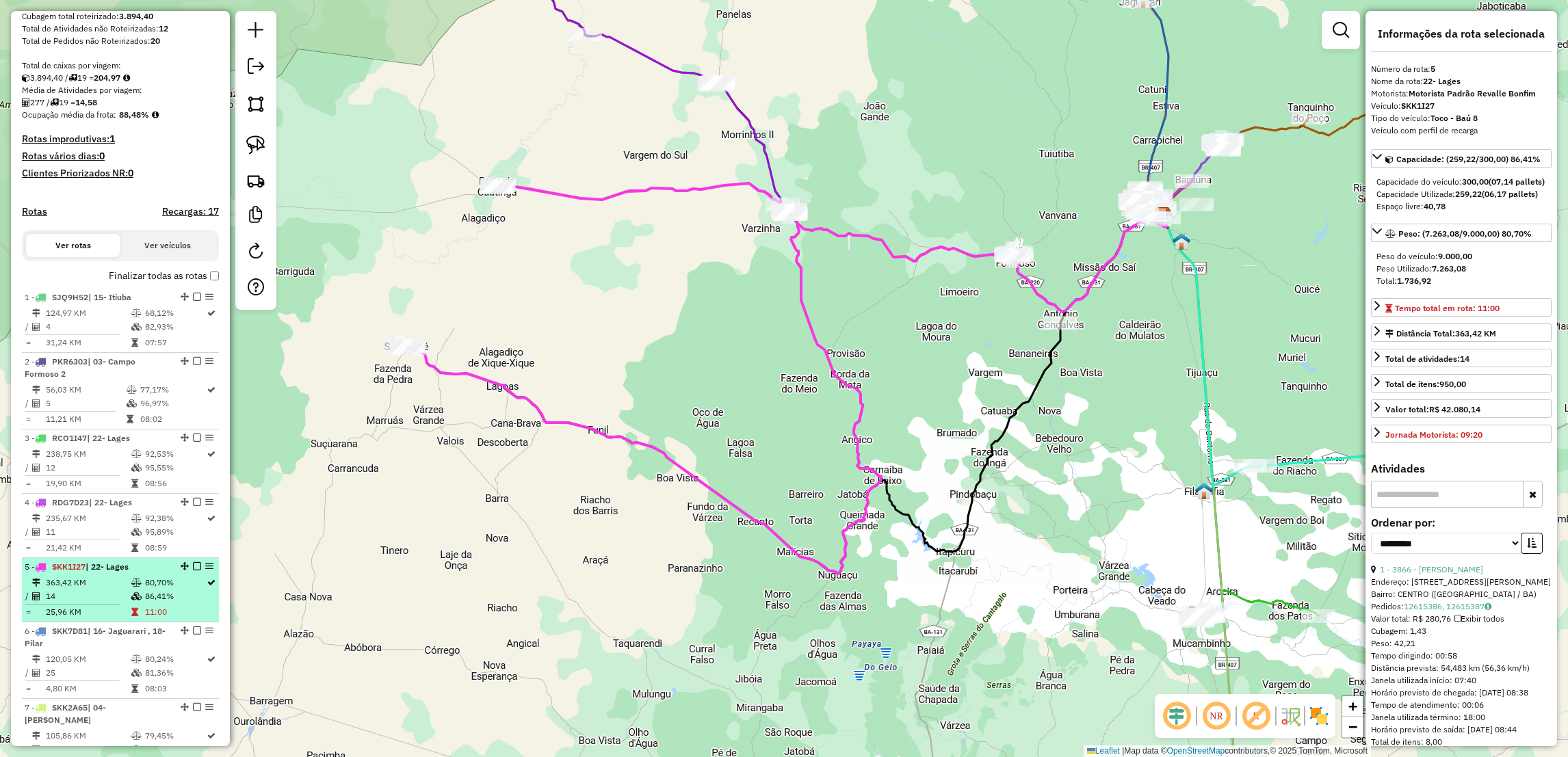
click at [83, 589] on td "363,42 KM" at bounding box center [88, 582] width 86 height 13
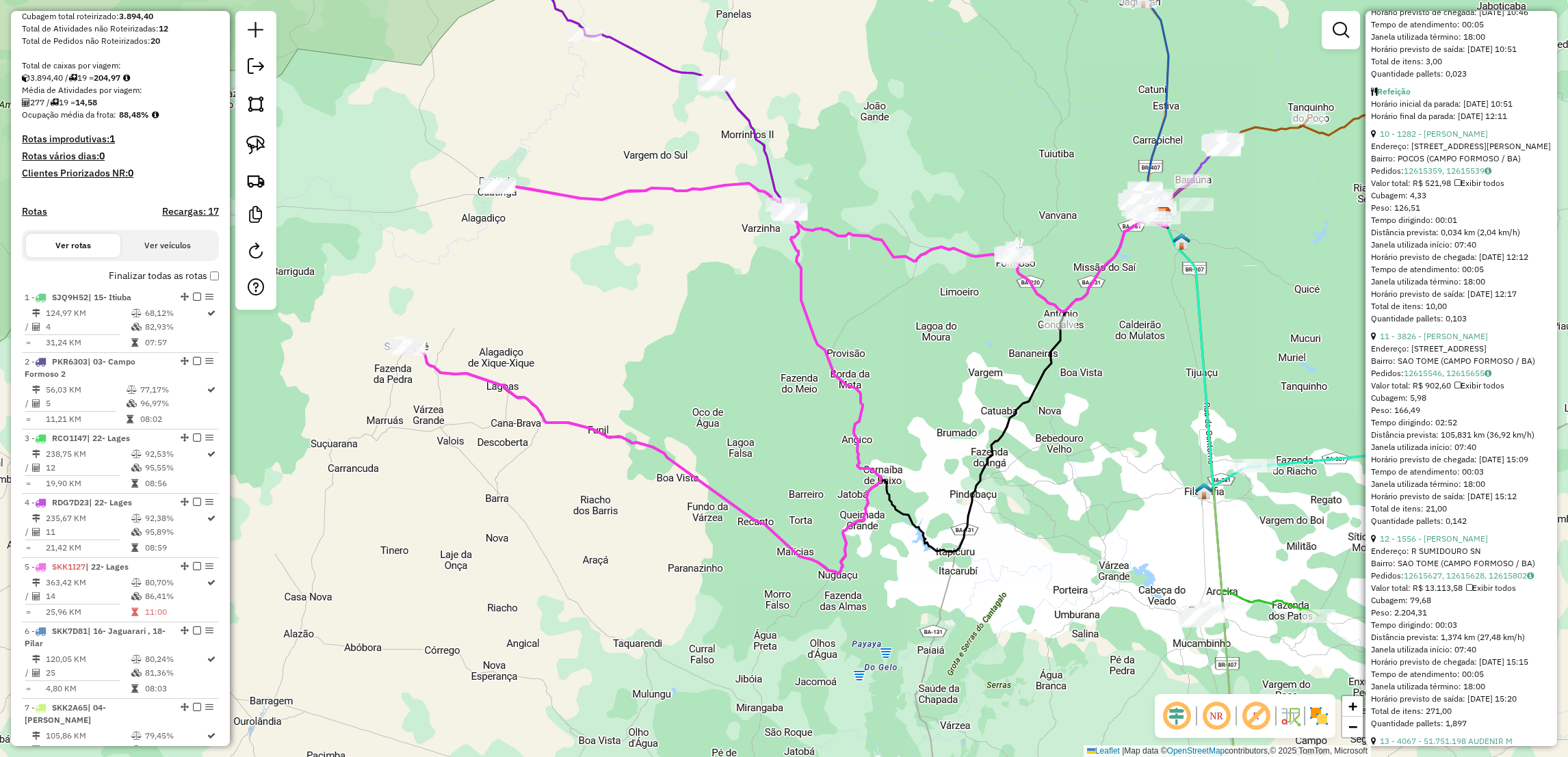
scroll to position [2390, 0]
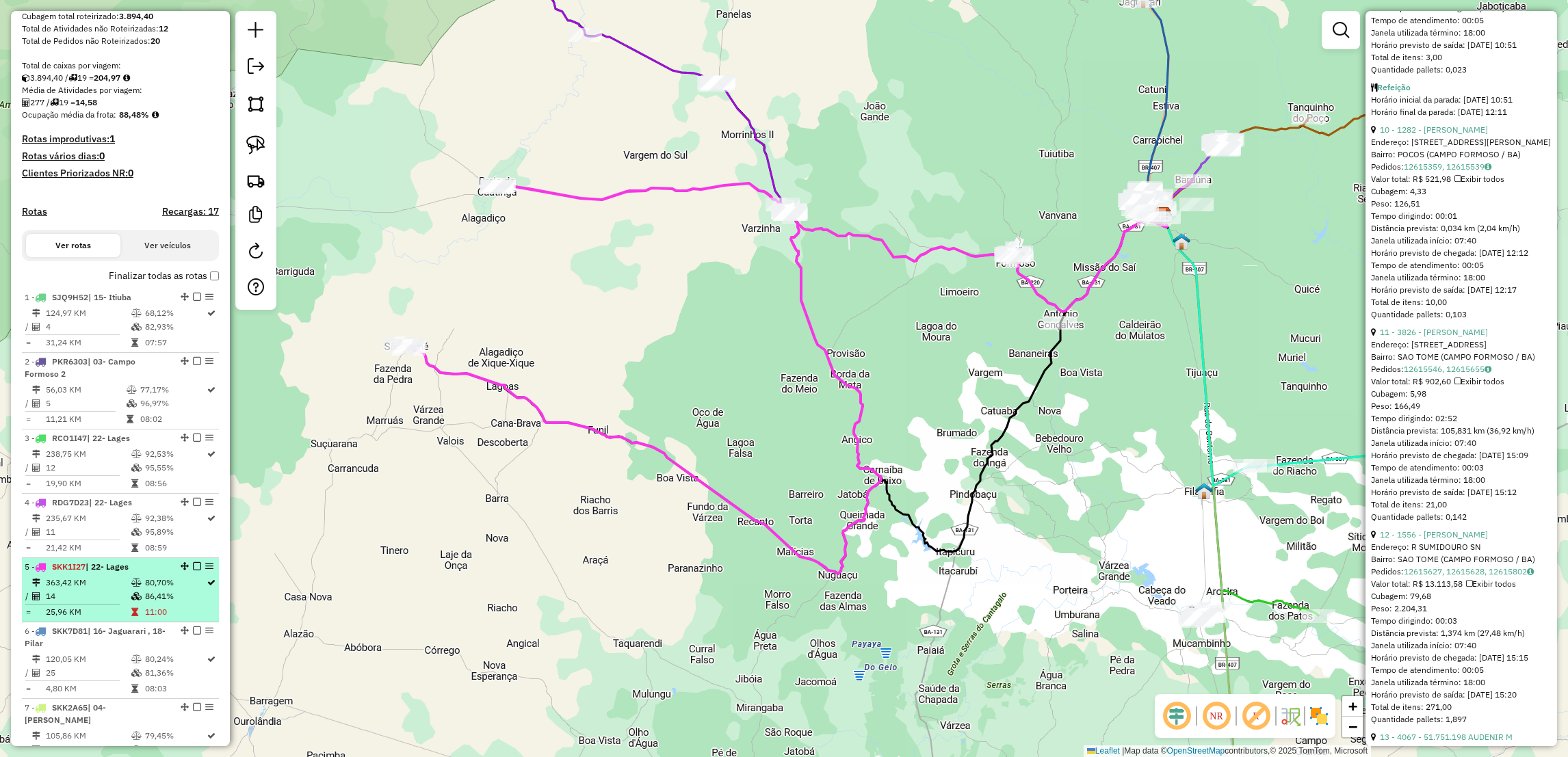
click at [104, 589] on td "363,42 KM" at bounding box center [88, 582] width 86 height 13
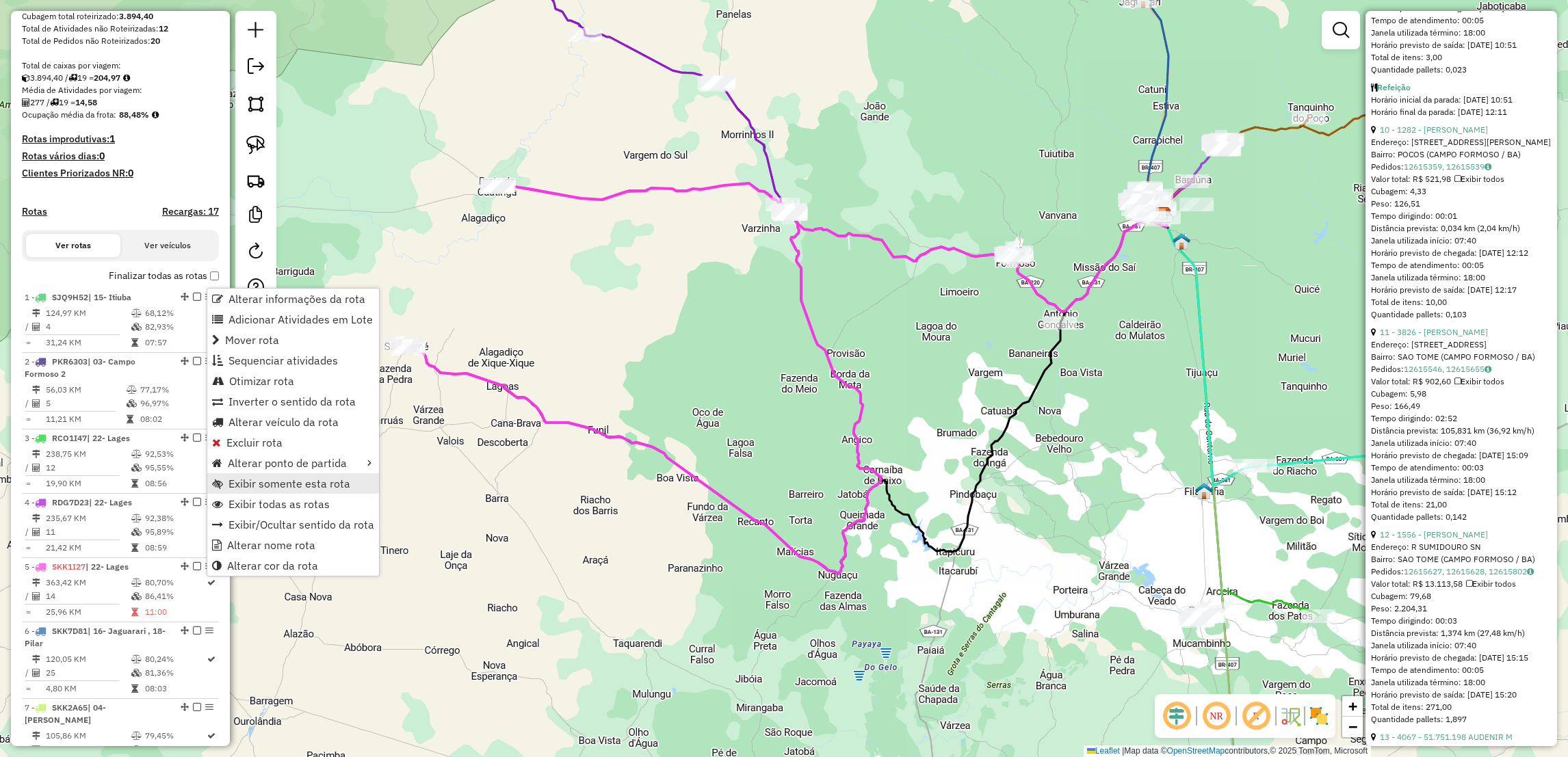
click at [301, 487] on span "Exibir somente esta rota" at bounding box center [290, 483] width 122 height 11
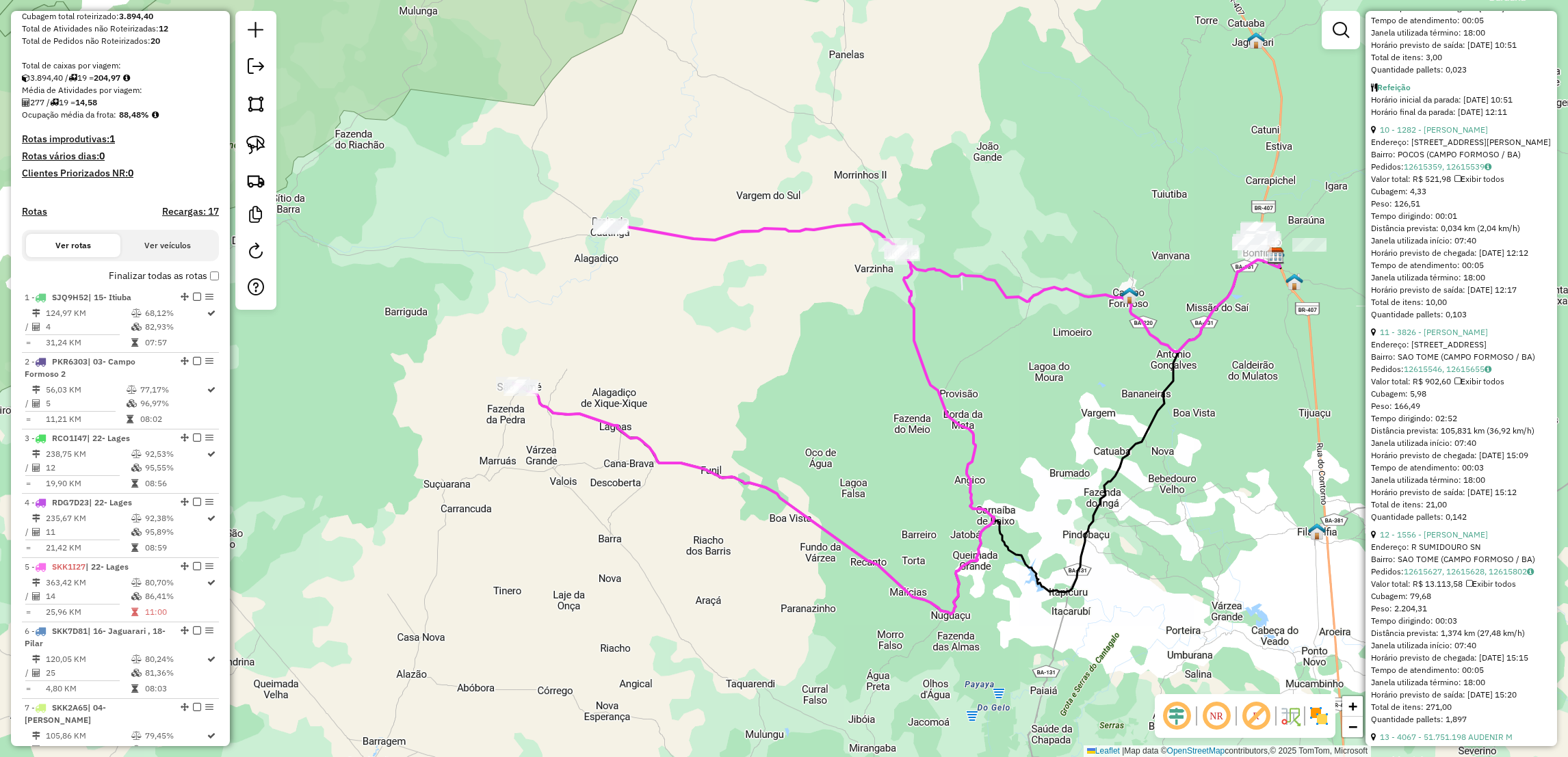
drag, startPoint x: 663, startPoint y: 299, endPoint x: 775, endPoint y: 340, distance: 119.3
click at [775, 340] on div "Janela de atendimento Grade de atendimento Capacidade Transportadoras Veículos …" at bounding box center [784, 378] width 1568 height 757
click at [255, 63] on em at bounding box center [255, 66] width 16 height 16
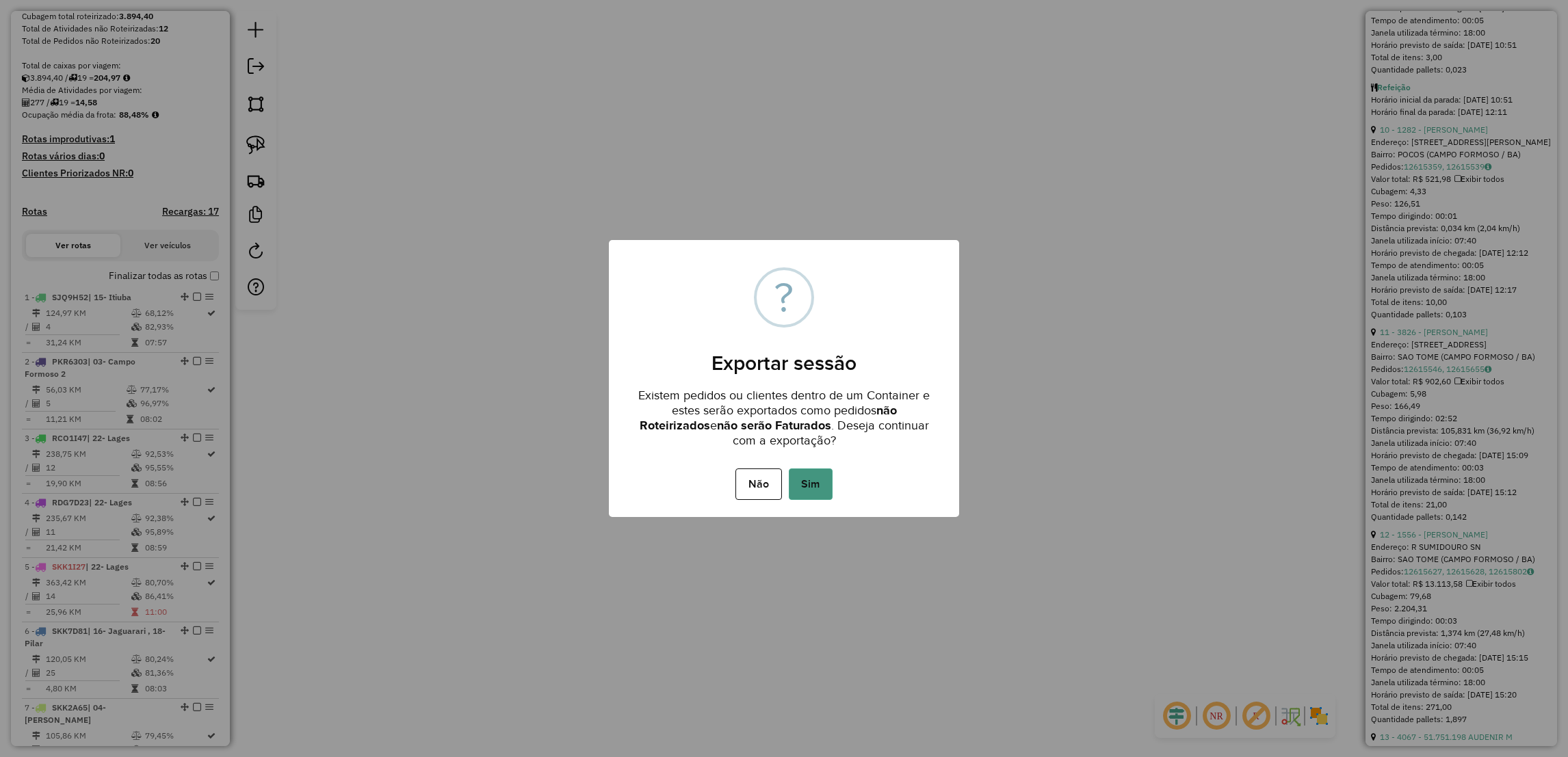
click at [813, 483] on button "Sim" at bounding box center [811, 484] width 44 height 32
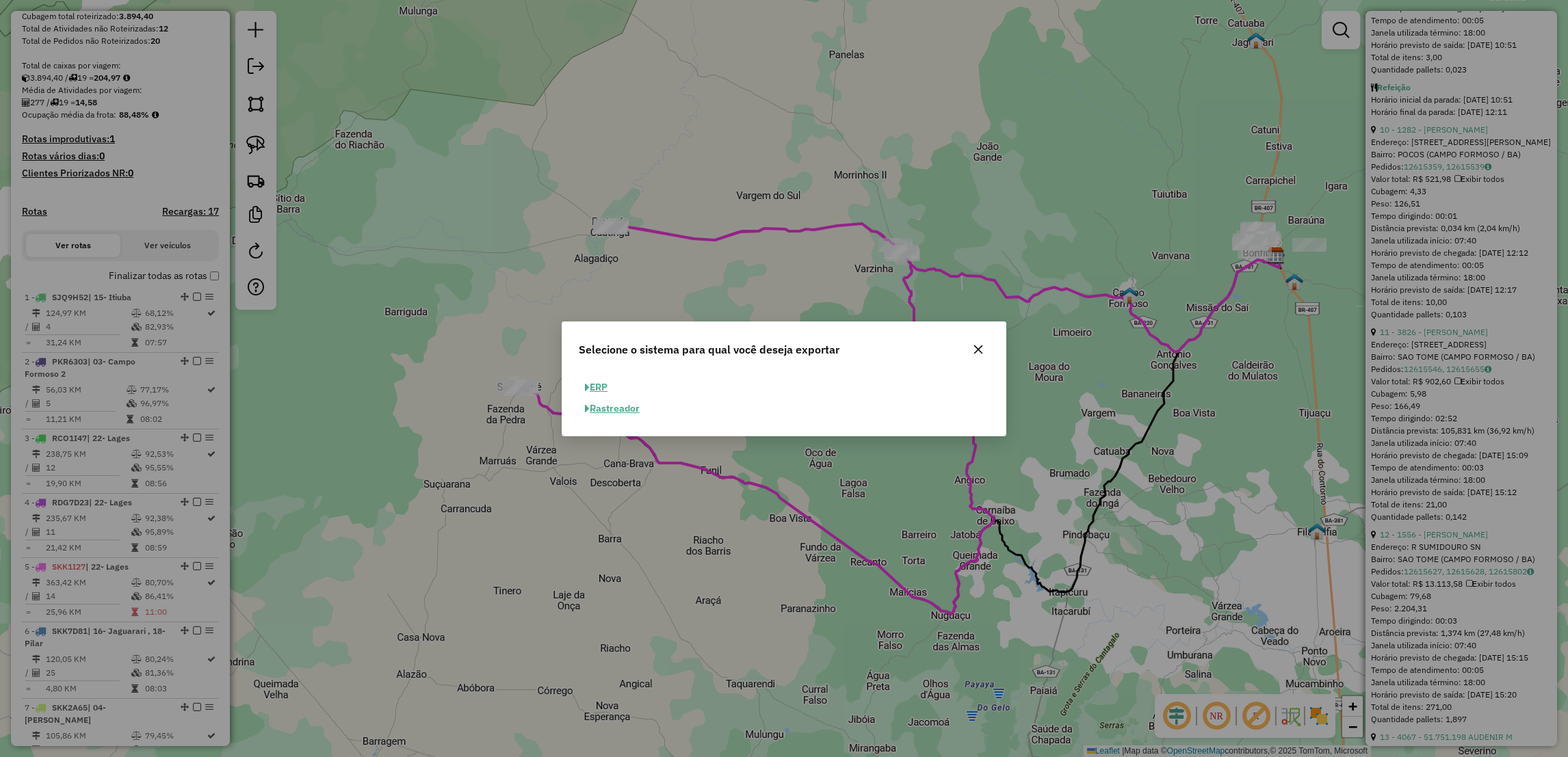
click at [597, 387] on button "ERP" at bounding box center [597, 387] width 35 height 21
select select "**"
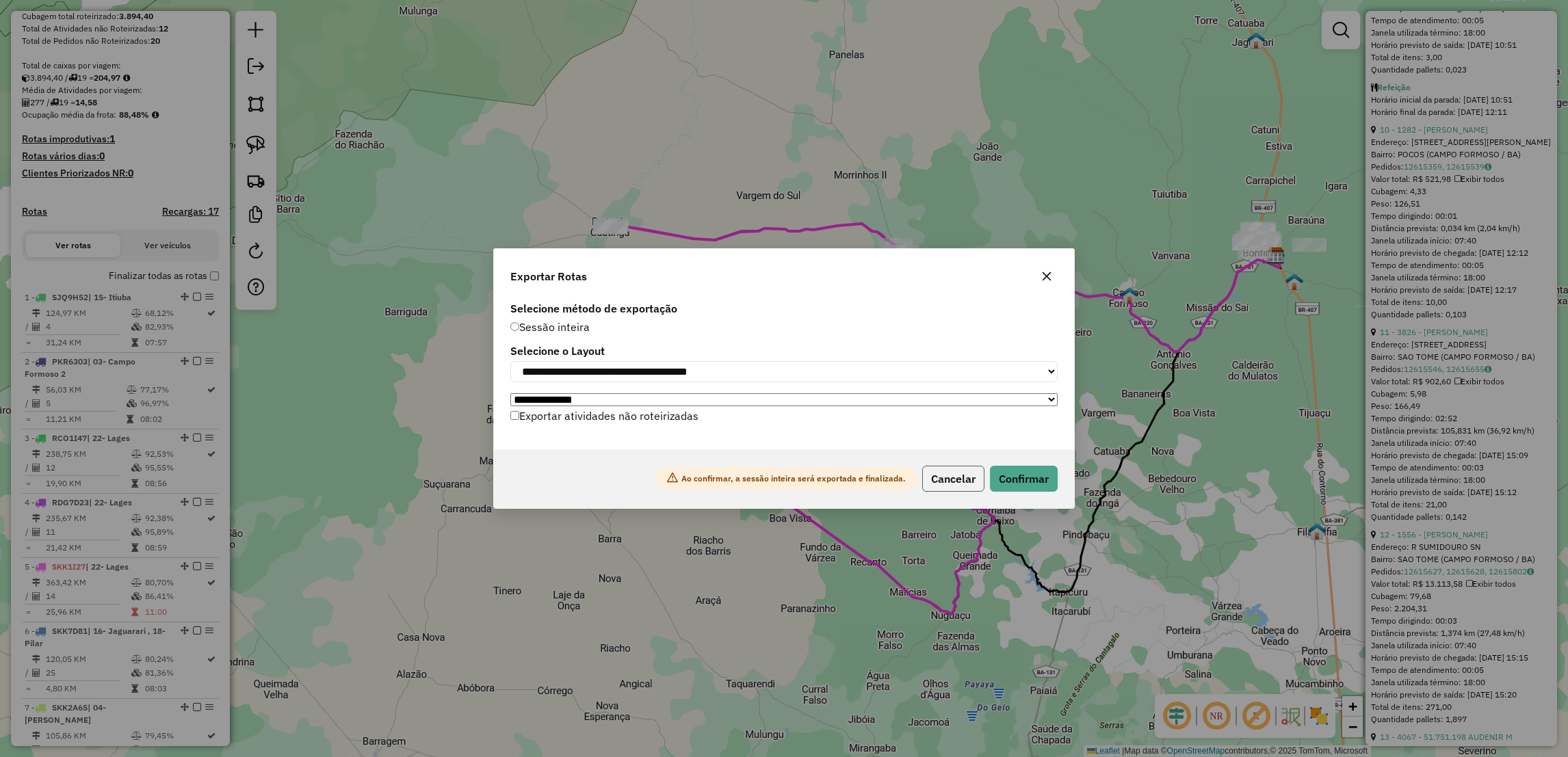
click at [970, 483] on button "Cancelar" at bounding box center [953, 478] width 62 height 26
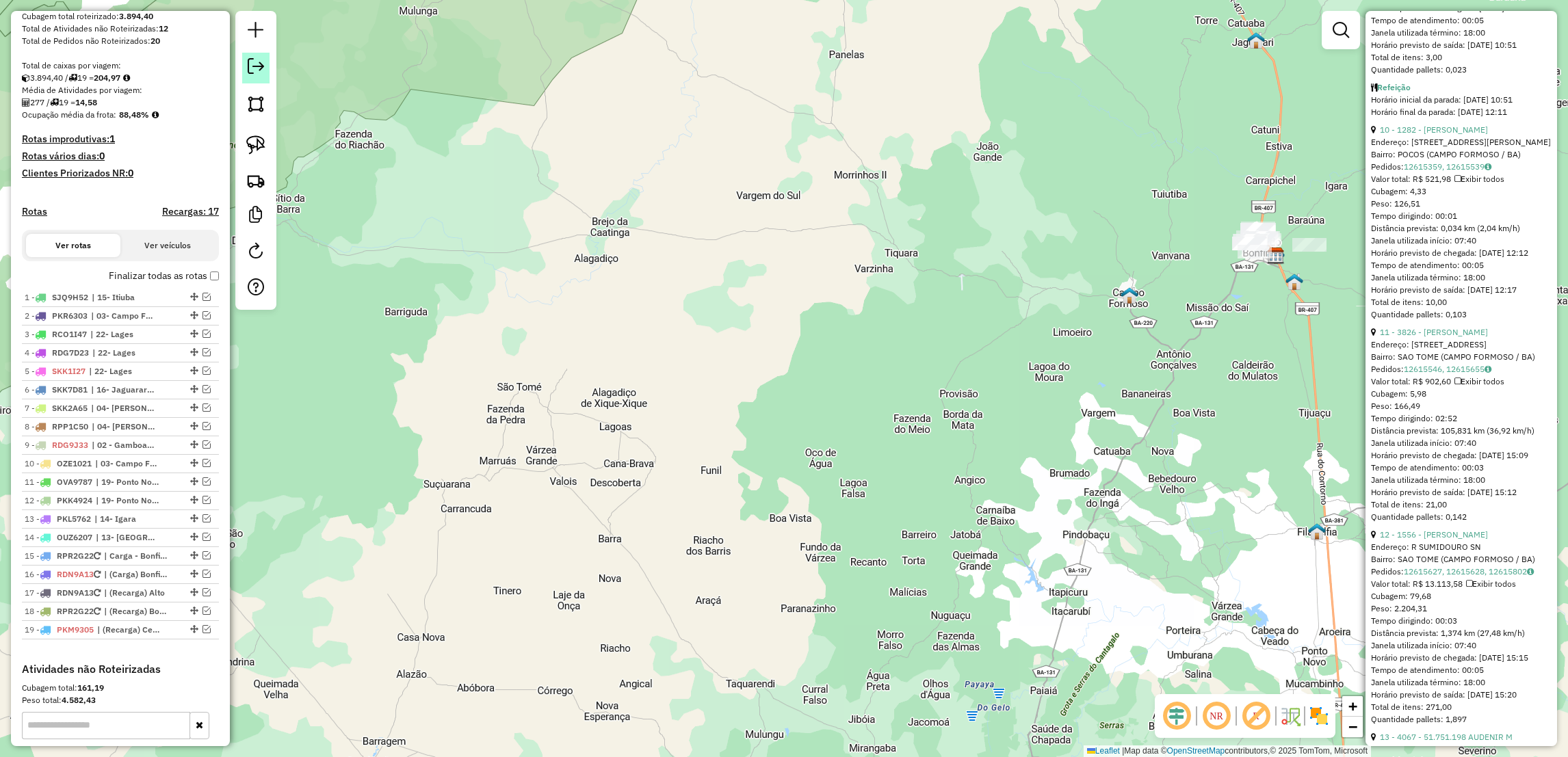
click at [256, 66] on em at bounding box center [255, 66] width 16 height 16
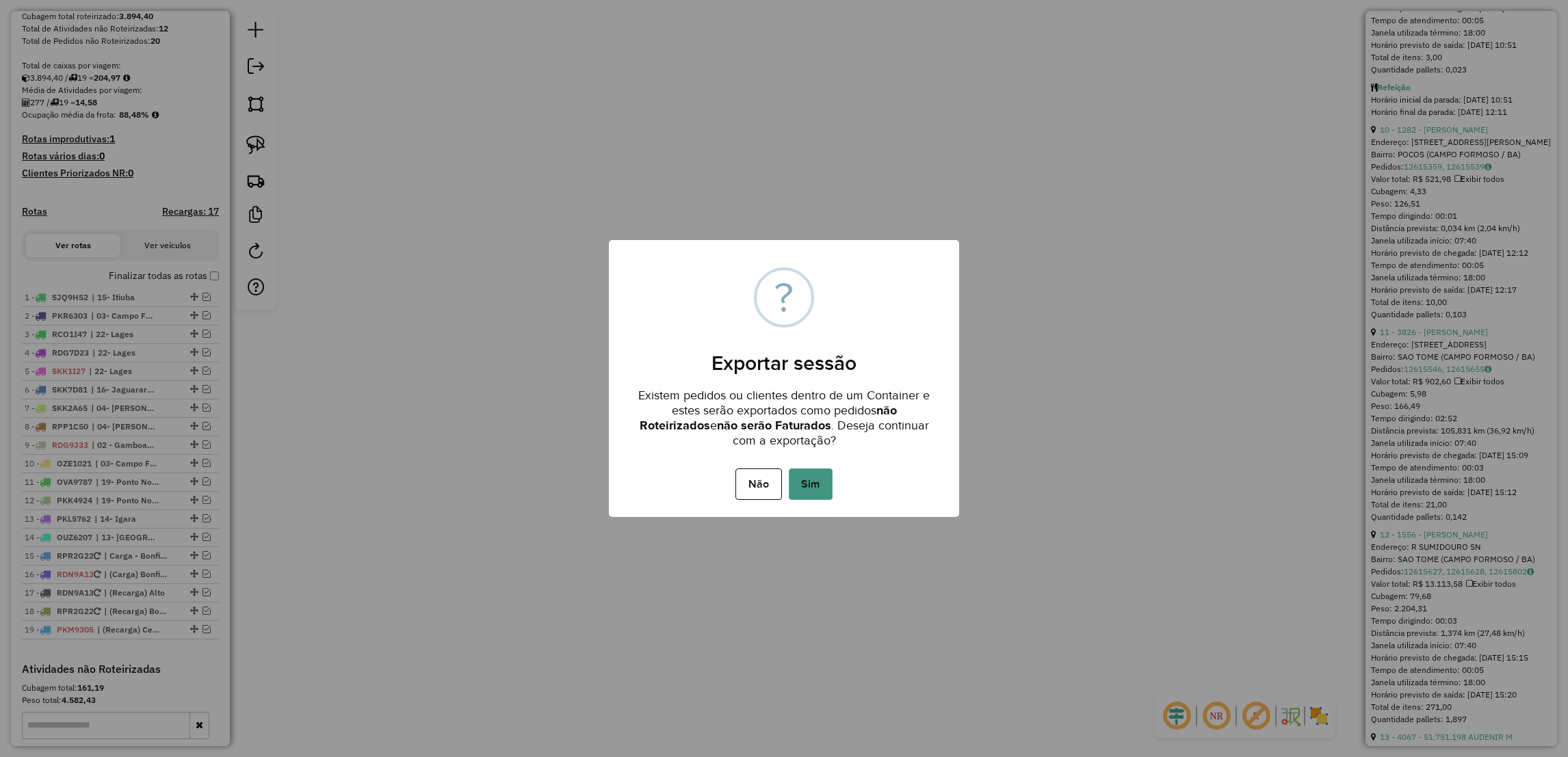
click at [818, 481] on button "Sim" at bounding box center [811, 484] width 44 height 32
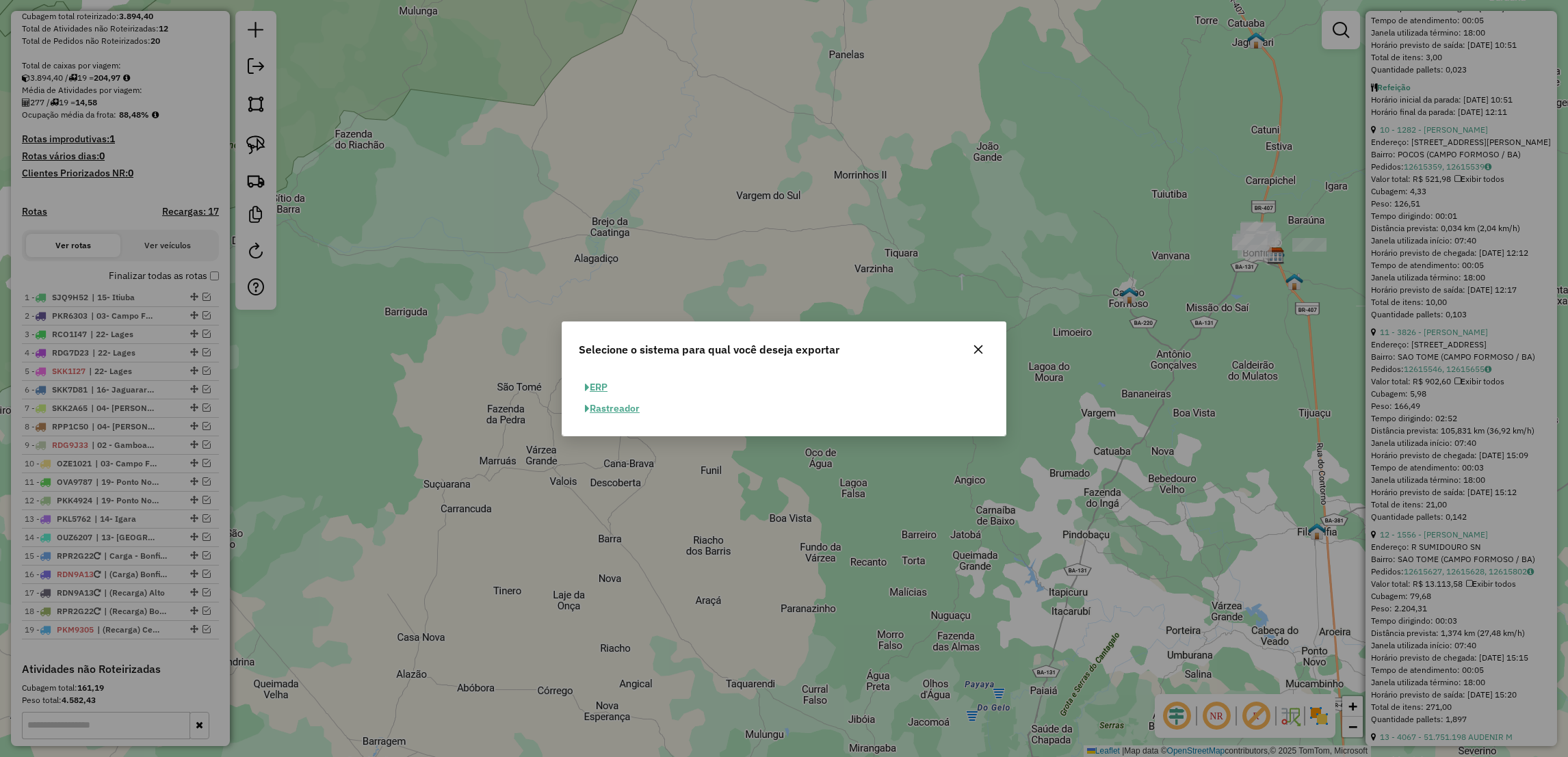
click at [602, 389] on button "ERP" at bounding box center [597, 387] width 35 height 21
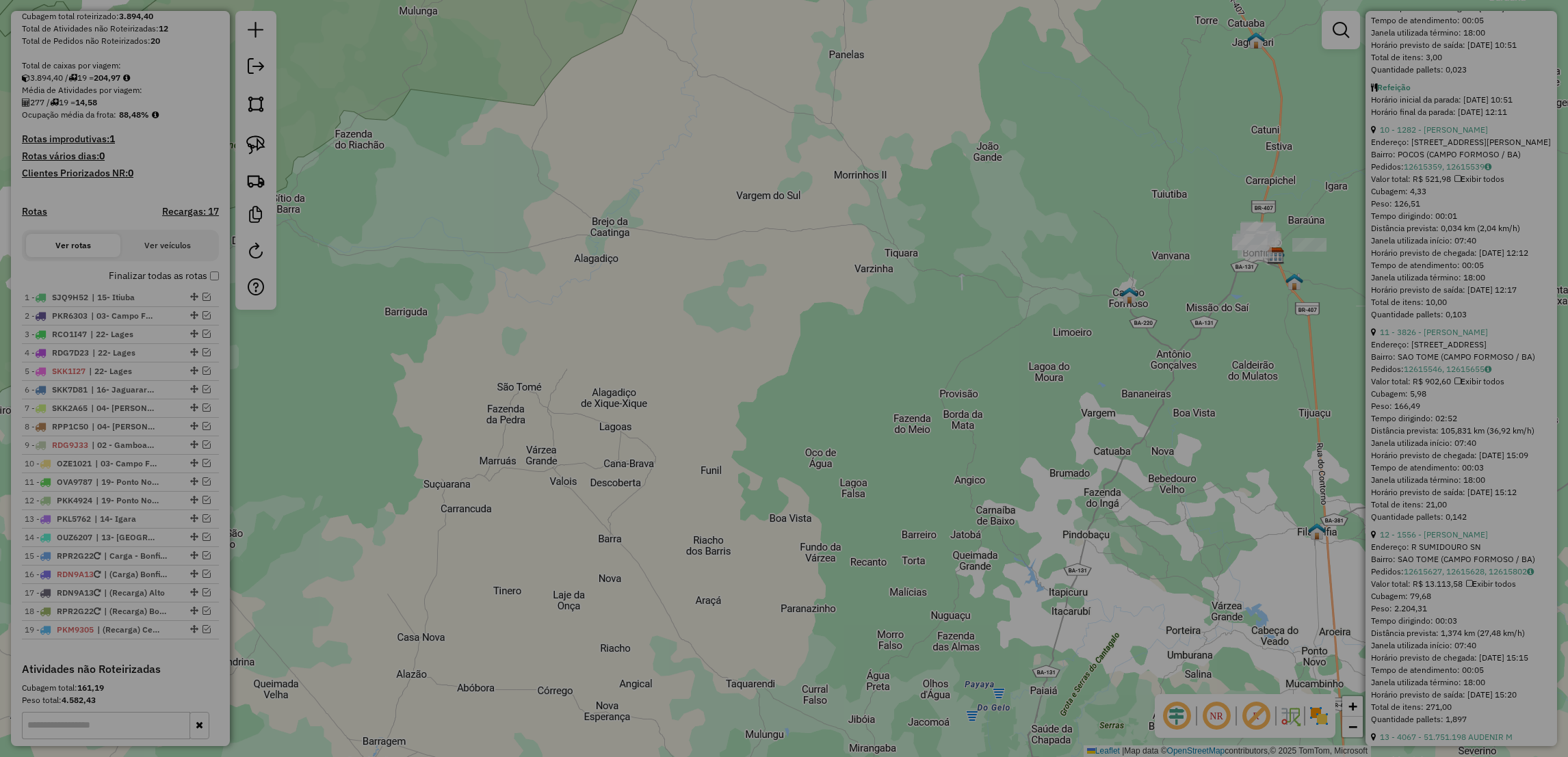
select select "**"
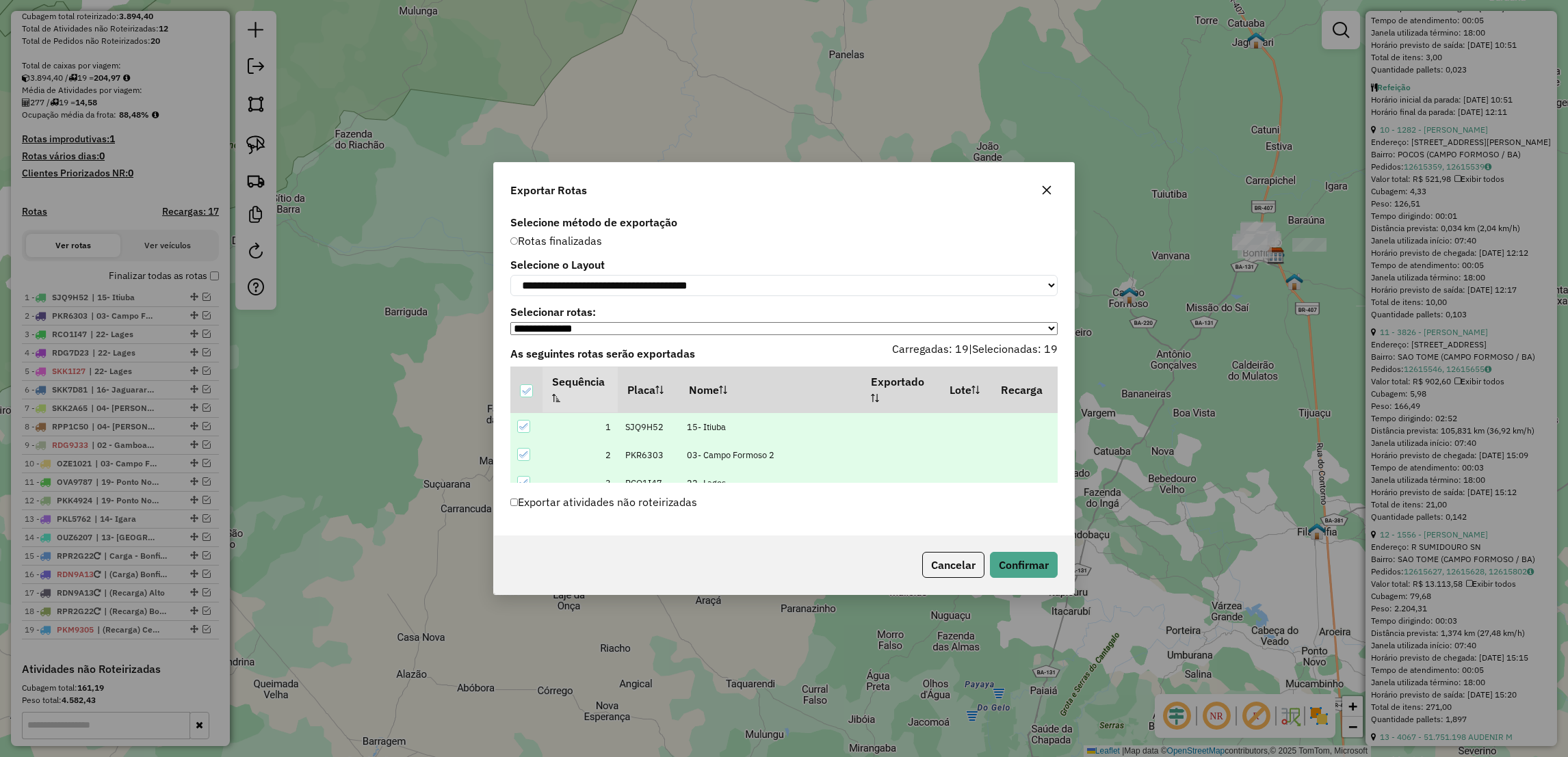
click at [1044, 185] on icon "button" at bounding box center [1047, 190] width 11 height 11
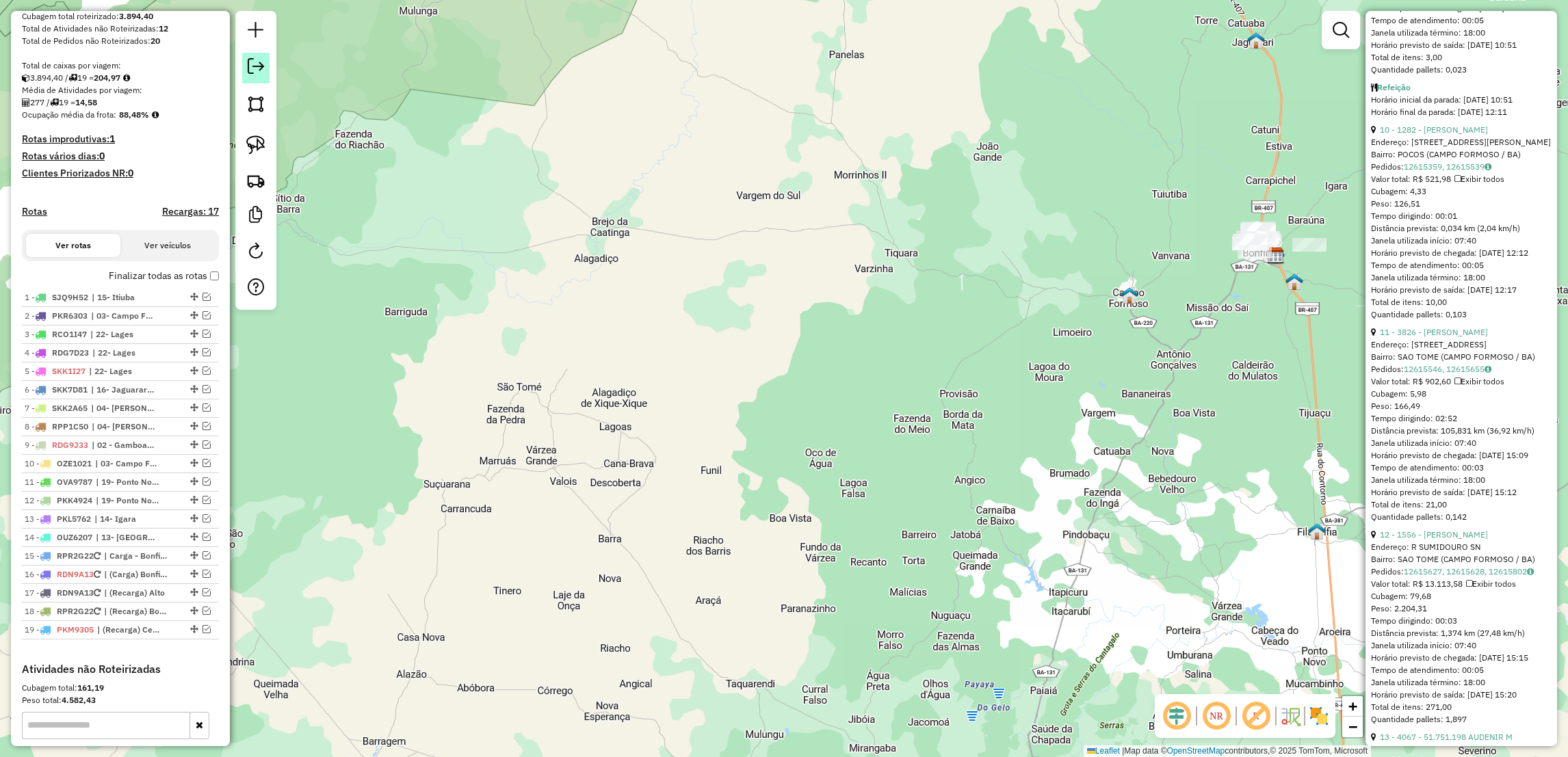
click at [258, 63] on em at bounding box center [255, 66] width 16 height 16
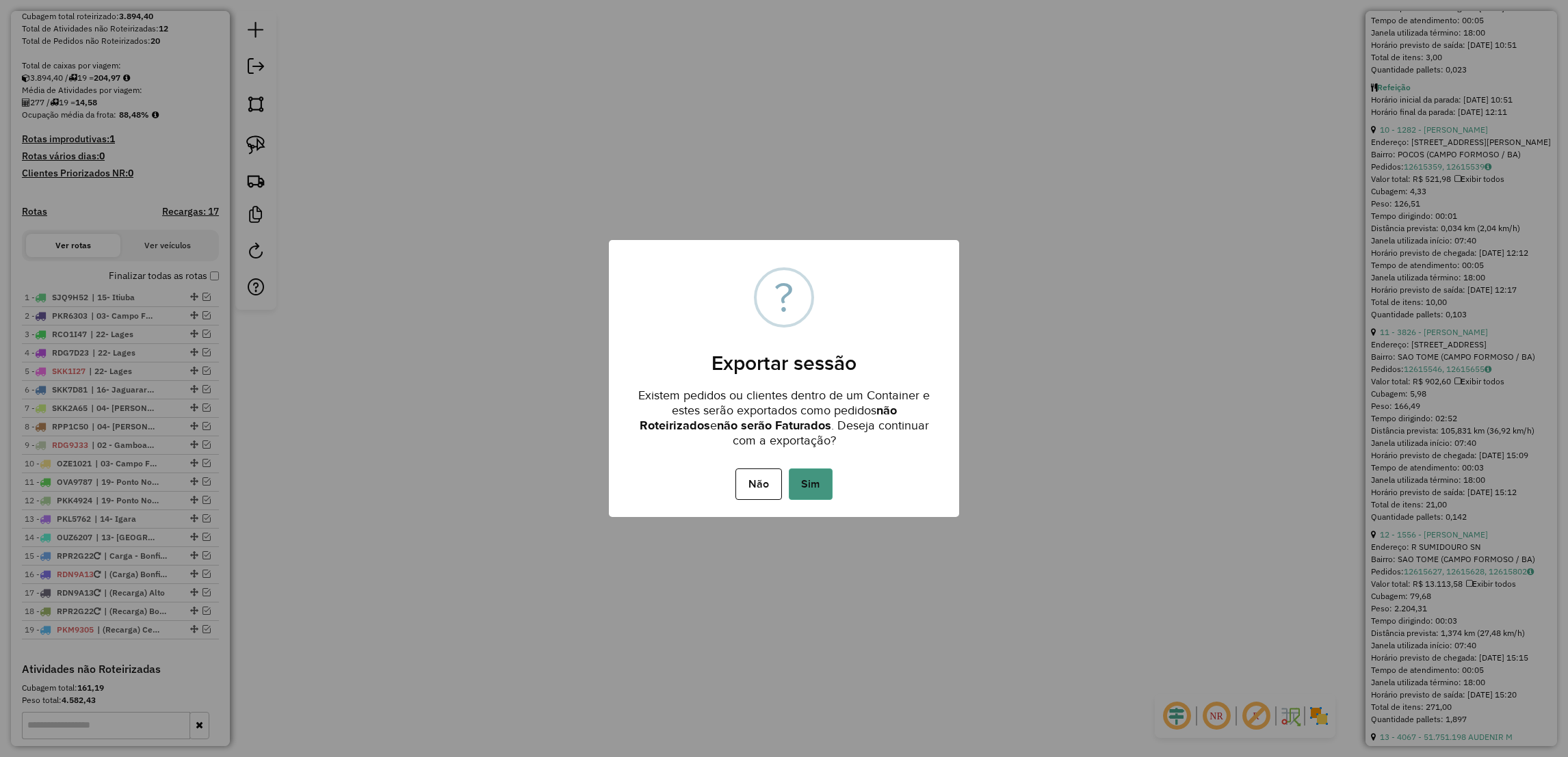
click at [806, 476] on button "Sim" at bounding box center [811, 484] width 44 height 32
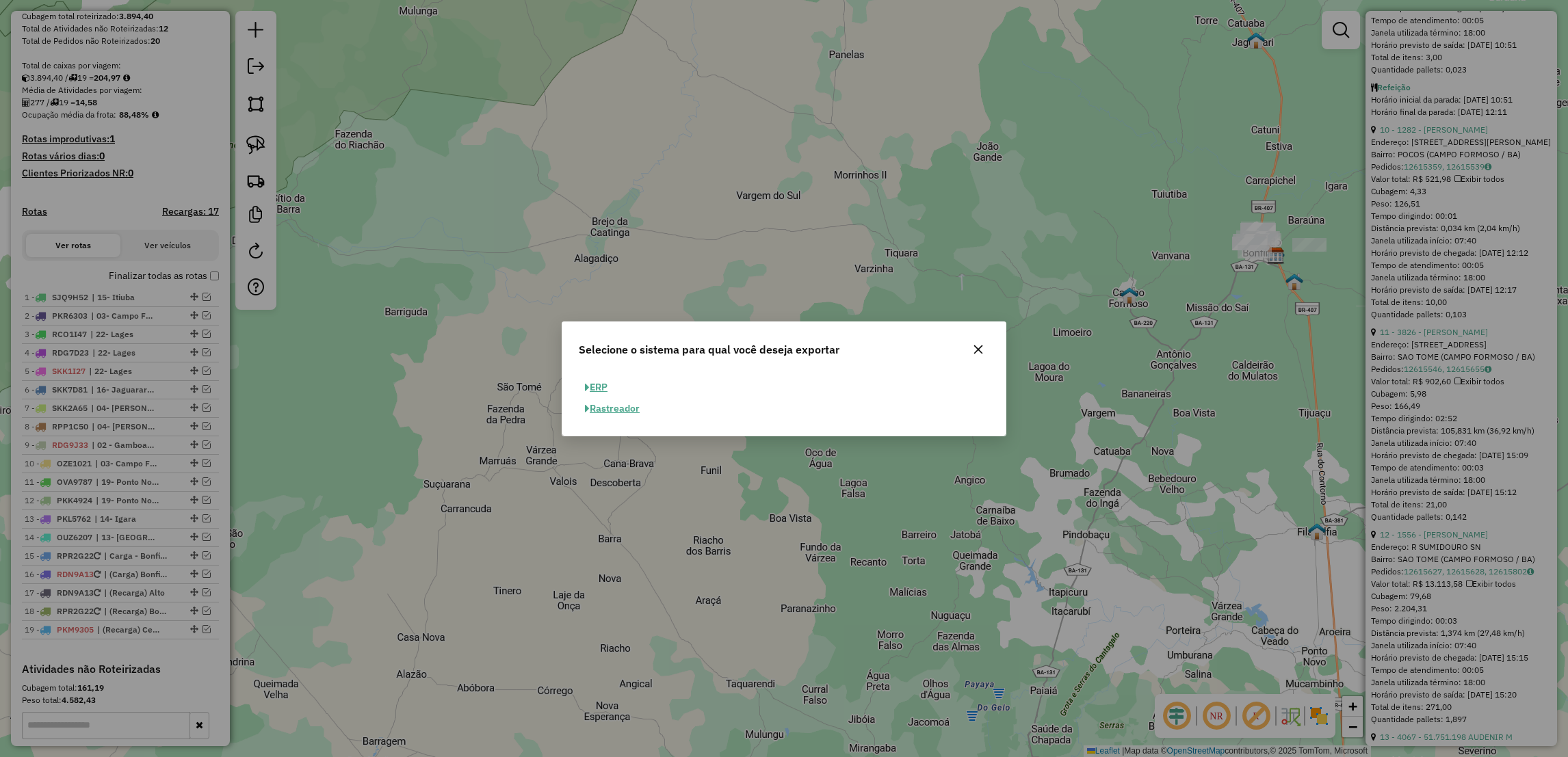
click at [611, 390] on button "ERP" at bounding box center [597, 387] width 35 height 21
select select "**"
